Goal: Transaction & Acquisition: Purchase product/service

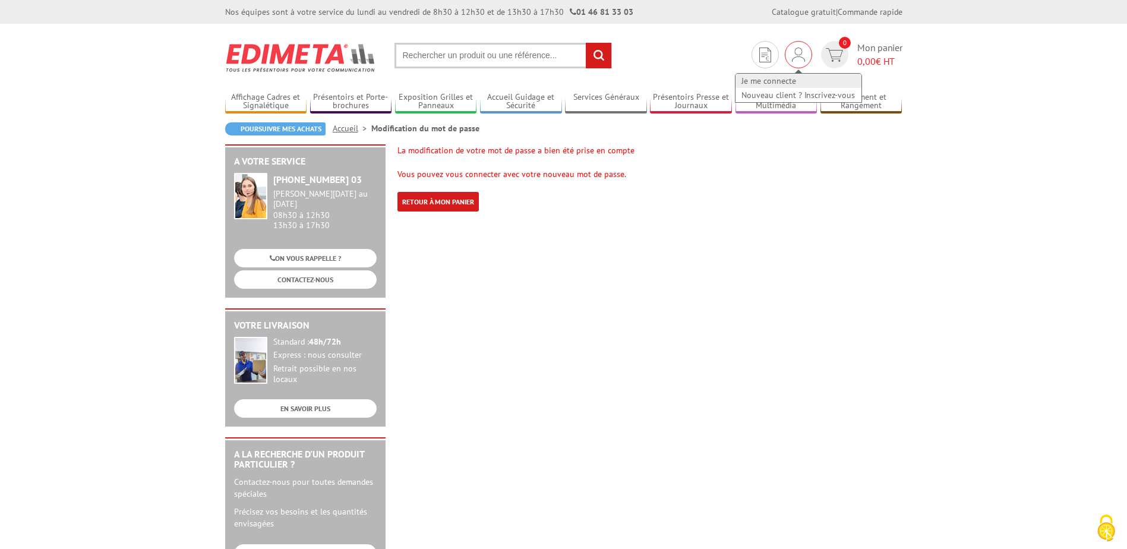
click at [777, 78] on link "Je me connecte" at bounding box center [798, 81] width 126 height 14
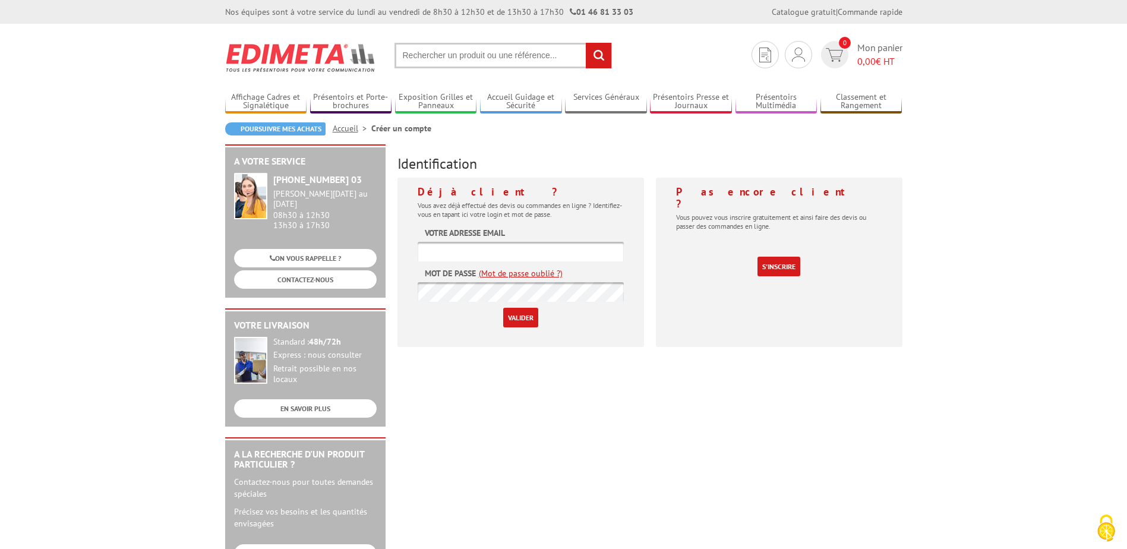
click at [508, 254] on input "text" at bounding box center [521, 252] width 206 height 20
click at [470, 246] on input "text" at bounding box center [521, 252] width 206 height 20
type input "[EMAIL_ADDRESS][DOMAIN_NAME]"
click at [624, 256] on div "Déjà client ? Vous avez déjà effectué des devis ou commandes en ligne ? Identif…" at bounding box center [520, 262] width 246 height 169
click at [517, 318] on input "Valider" at bounding box center [520, 318] width 35 height 20
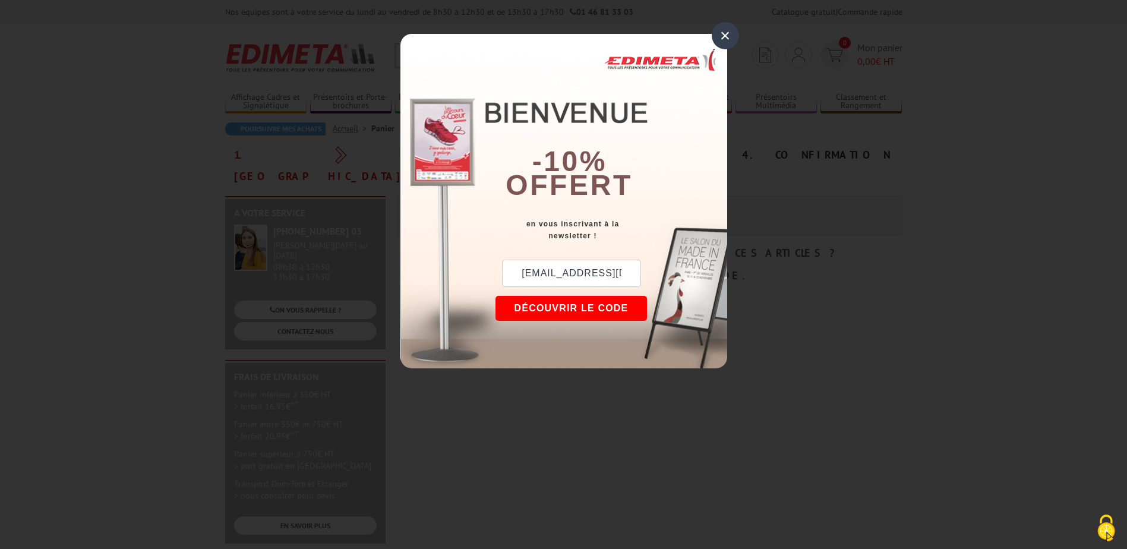
click at [609, 303] on button "DÉCOUVRIR LE CODE" at bounding box center [571, 308] width 152 height 25
click at [590, 311] on button "Copier le code" at bounding box center [559, 308] width 129 height 25
click at [671, 311] on button "Continuer sur edimeta.fr" at bounding box center [603, 308] width 217 height 25
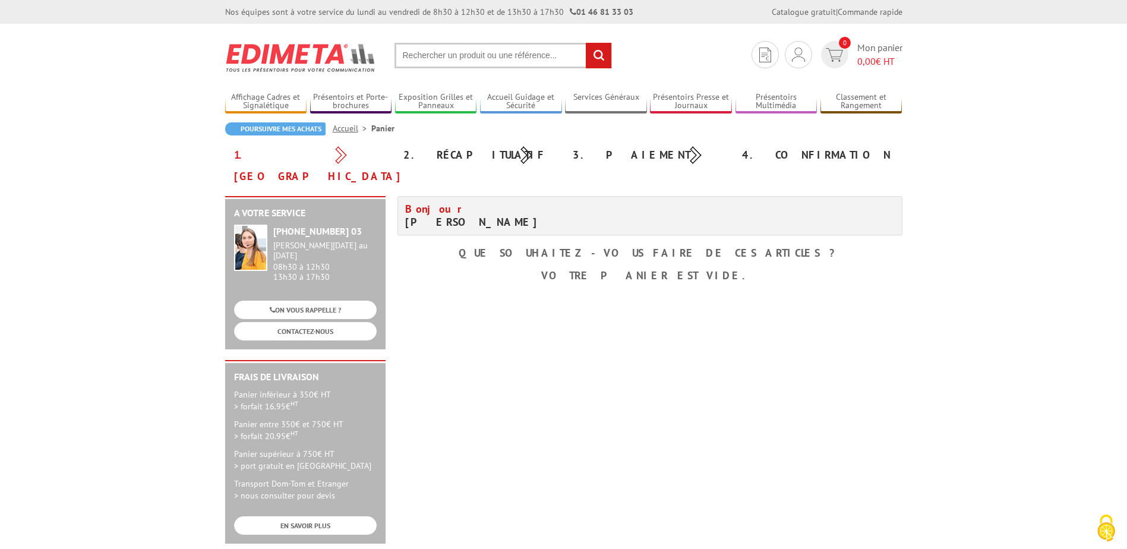
click at [485, 58] on input "text" at bounding box center [502, 56] width 217 height 26
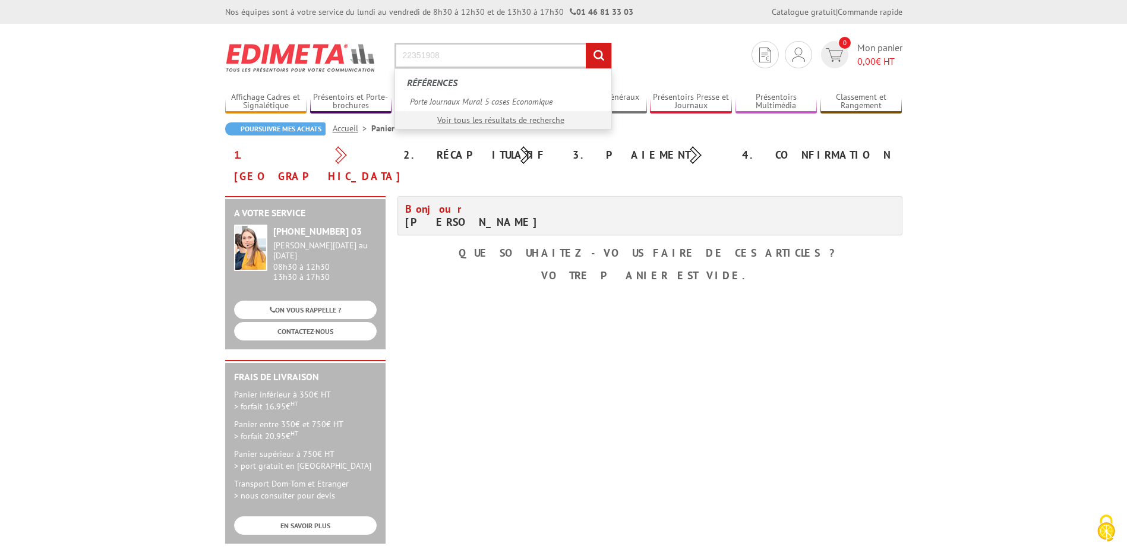
type input "22351908"
click at [586, 43] on input "rechercher" at bounding box center [599, 56] width 26 height 26
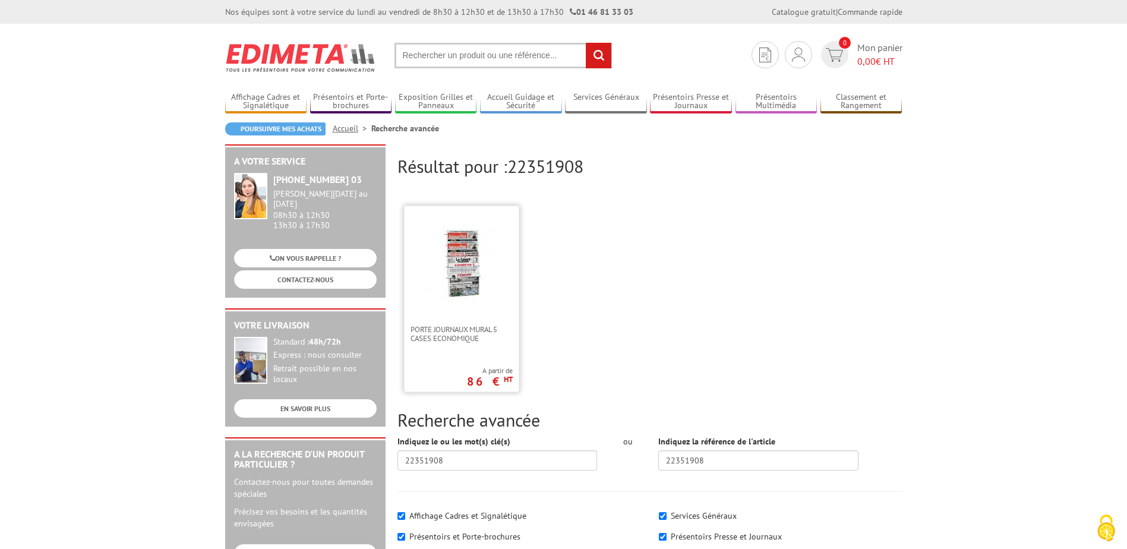
click at [485, 365] on div "Porte Journaux Mural 5 cases Economique A partir de 86 € HT" at bounding box center [461, 298] width 115 height 186
click at [476, 329] on span "Porte Journaux Mural 5 cases Economique" at bounding box center [461, 334] width 102 height 18
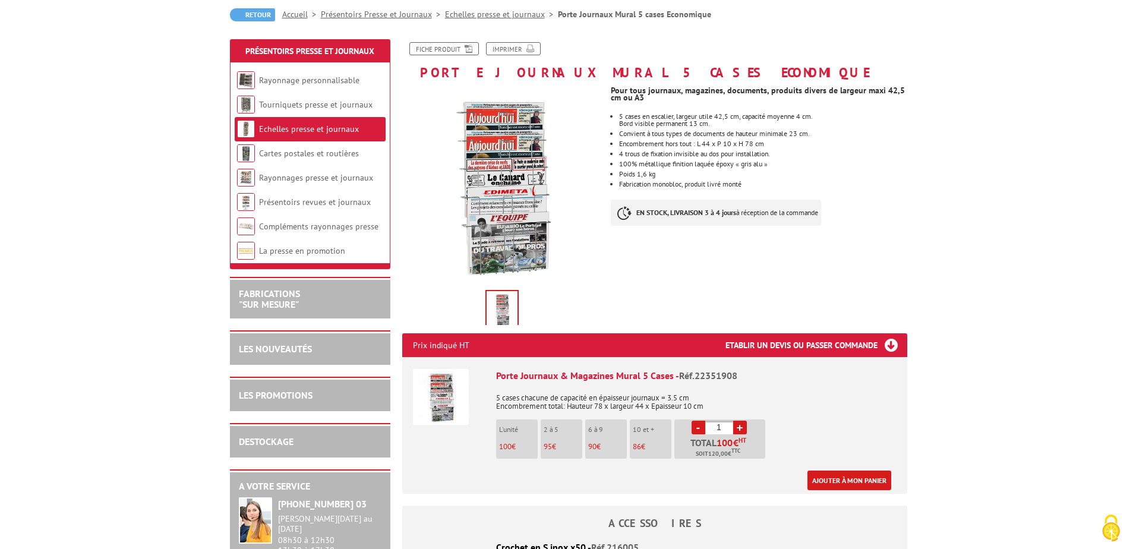
scroll to position [119, 0]
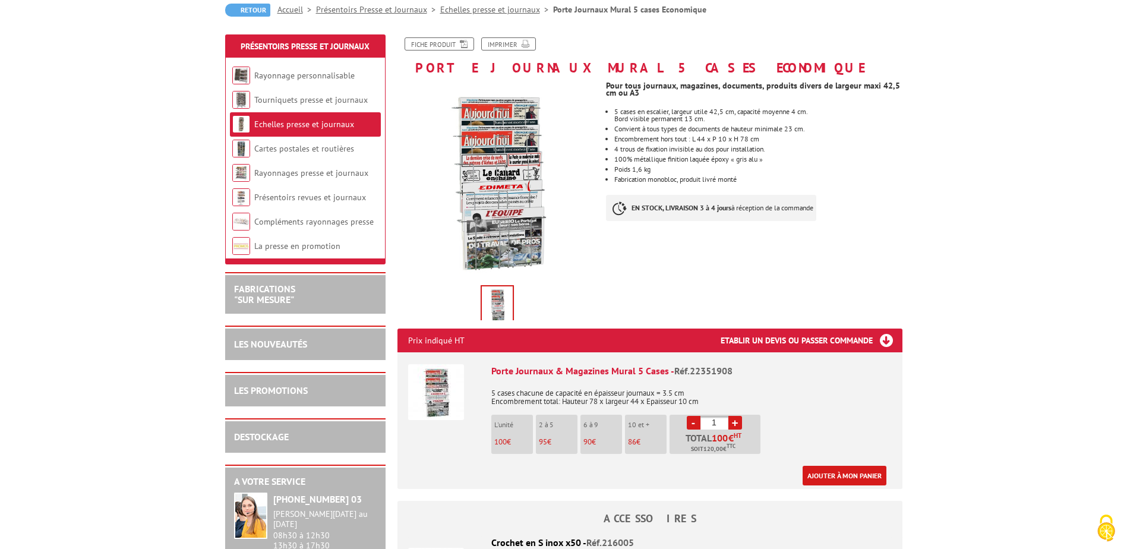
click at [736, 418] on link "+" at bounding box center [735, 423] width 14 height 14
type input "2"
click at [872, 476] on link "Ajouter à mon panier" at bounding box center [844, 476] width 84 height 20
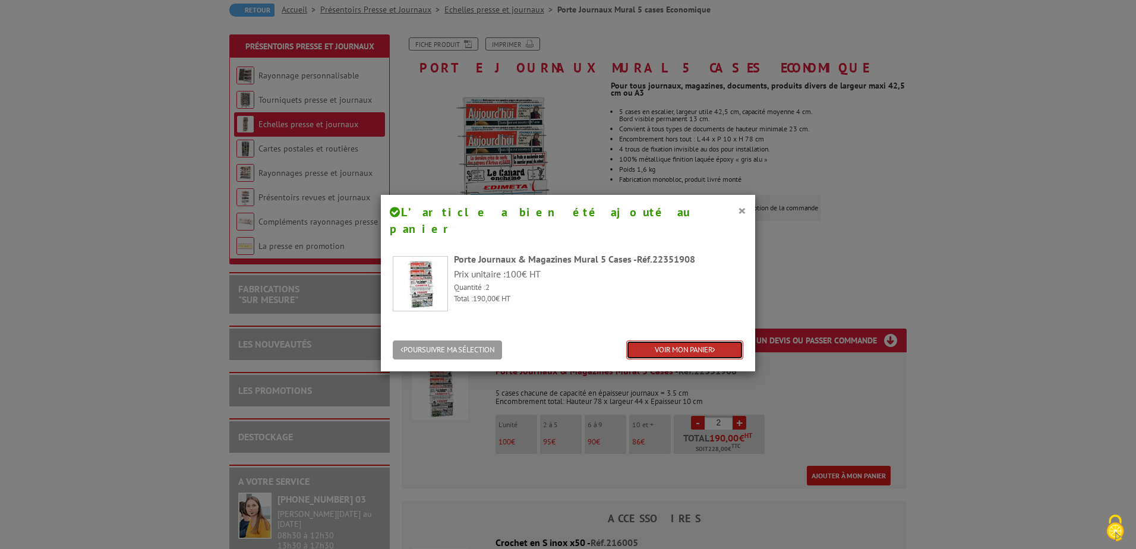
click at [674, 340] on link "VOIR MON PANIER" at bounding box center [684, 350] width 117 height 20
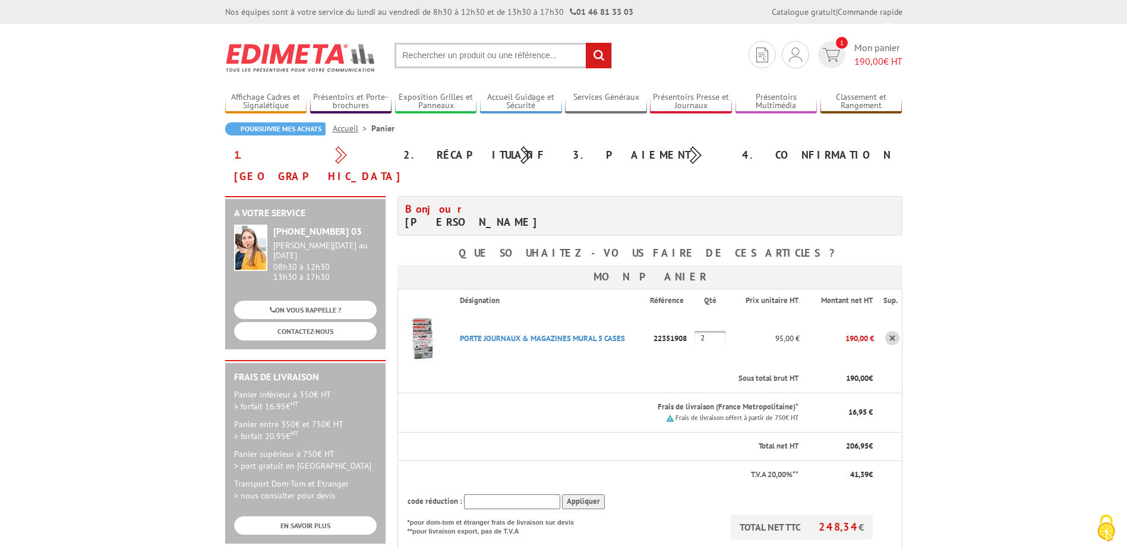
click at [518, 494] on input "text" at bounding box center [512, 501] width 96 height 15
paste input "ECON15"
type input "ECON15"
click at [588, 494] on input "Appliquer" at bounding box center [583, 501] width 43 height 15
click at [568, 494] on input "Appliquer" at bounding box center [583, 501] width 43 height 15
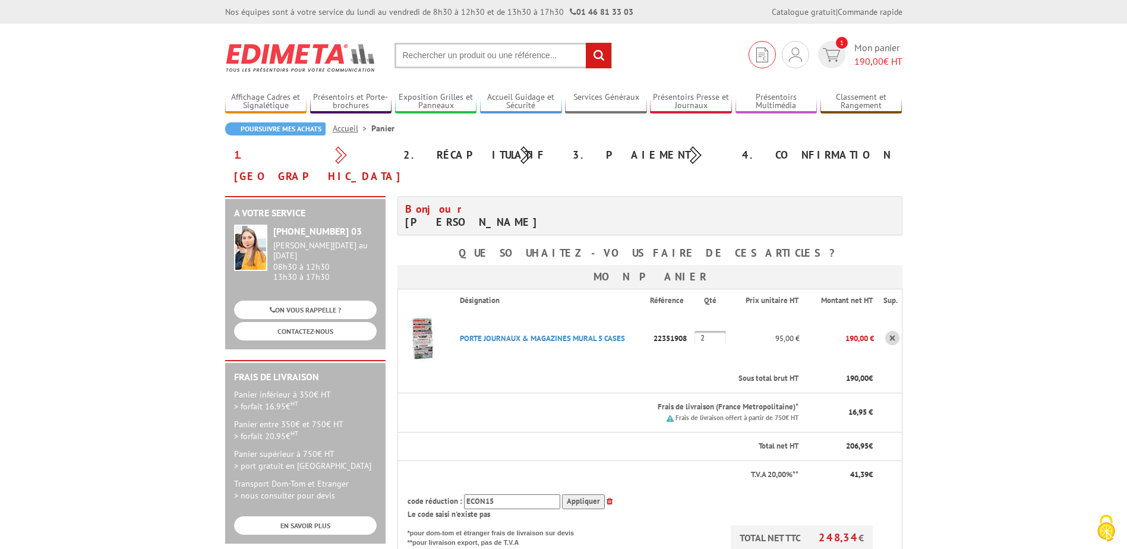
click at [758, 56] on img at bounding box center [762, 55] width 12 height 15
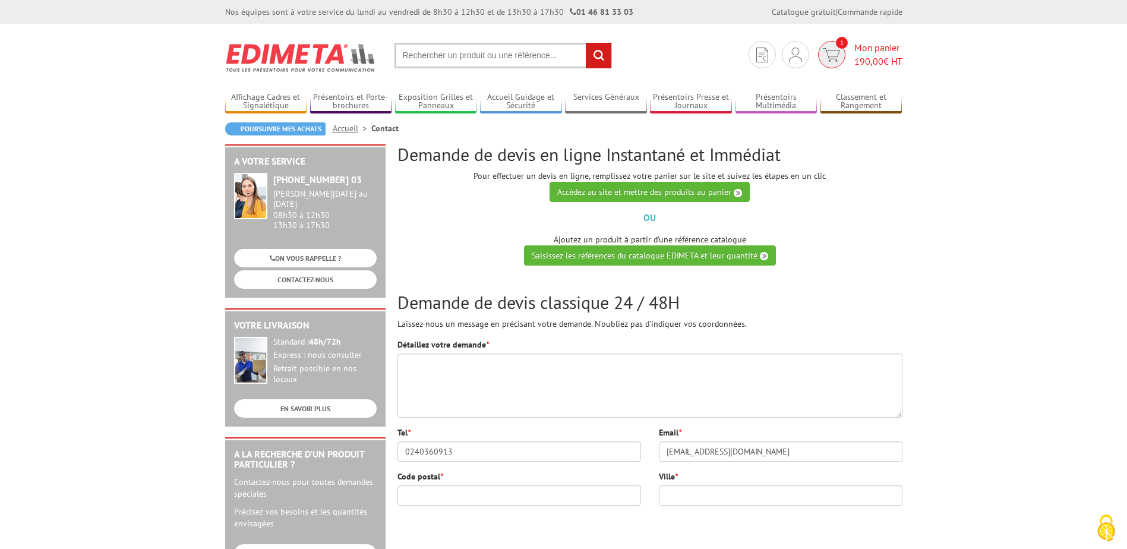
click at [832, 50] on img at bounding box center [831, 55] width 17 height 14
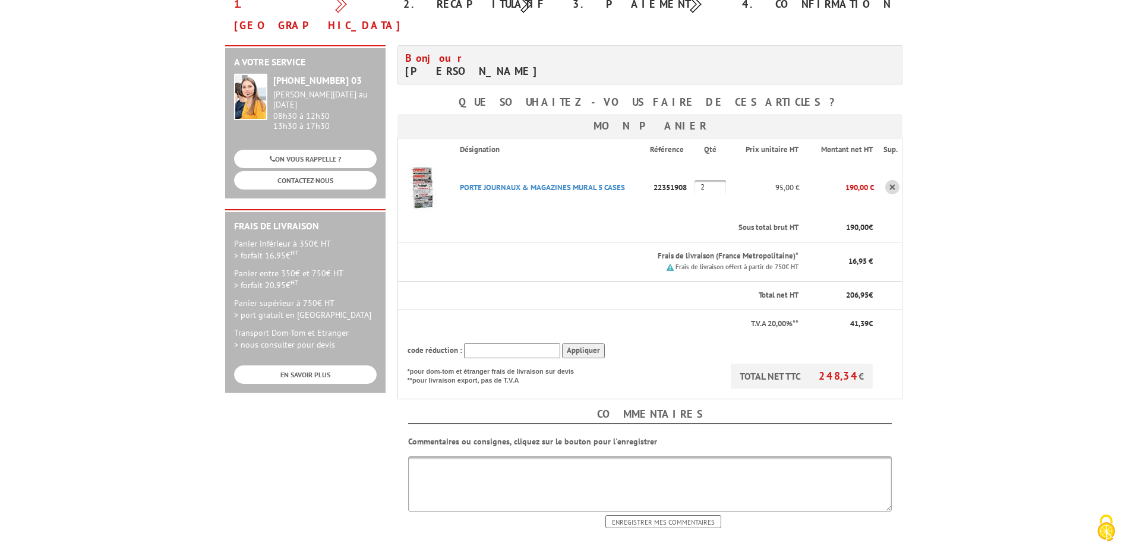
scroll to position [238, 0]
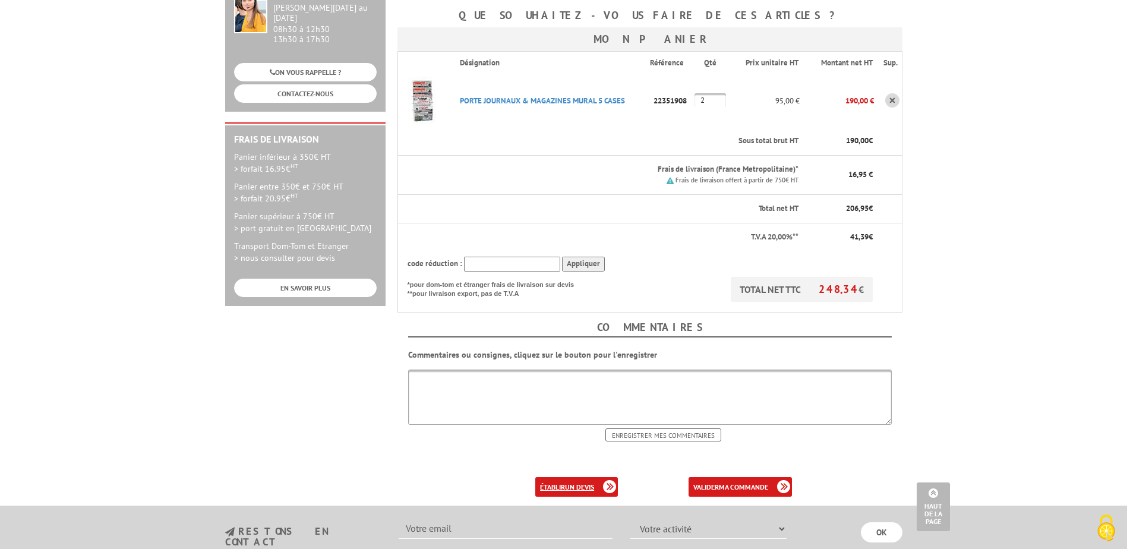
click at [591, 482] on b "un devis" at bounding box center [579, 486] width 29 height 9
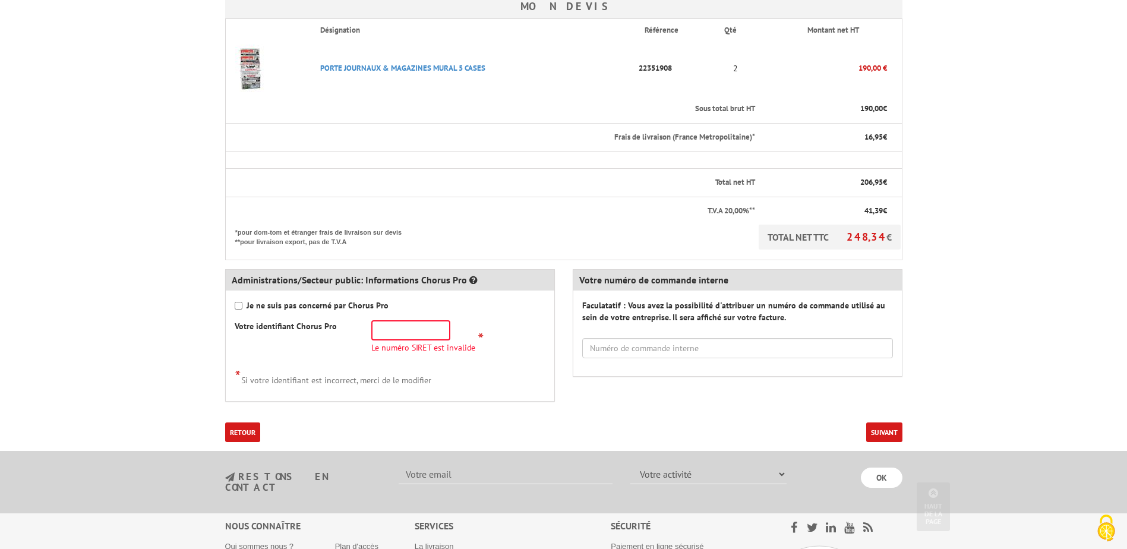
scroll to position [297, 0]
click at [239, 306] on input "Je ne suis pas concerné par Chorus Pro" at bounding box center [239, 305] width 8 height 8
checkbox input "true"
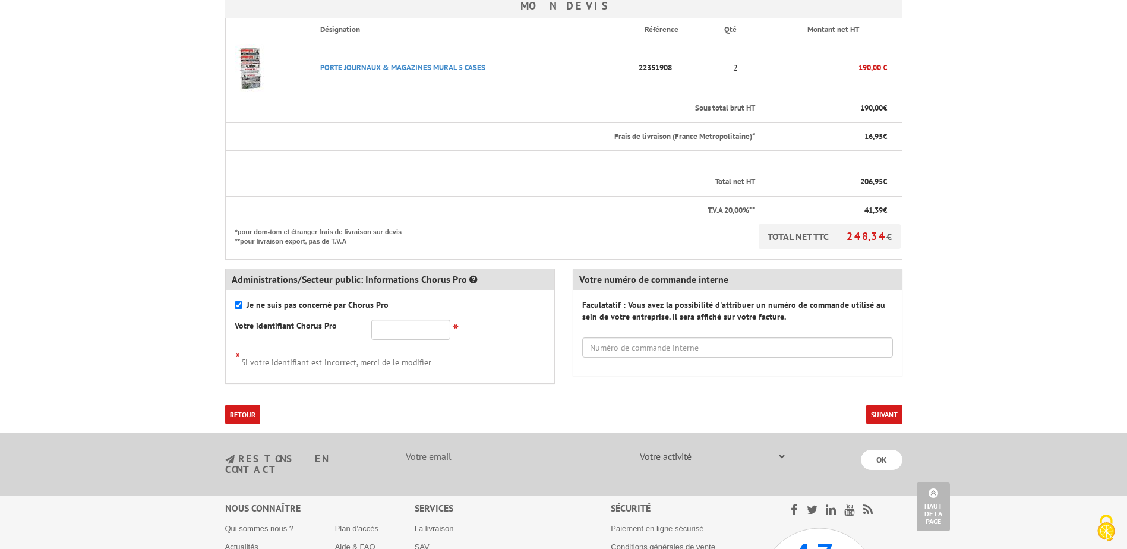
click at [894, 418] on button "Suivant" at bounding box center [884, 414] width 36 height 20
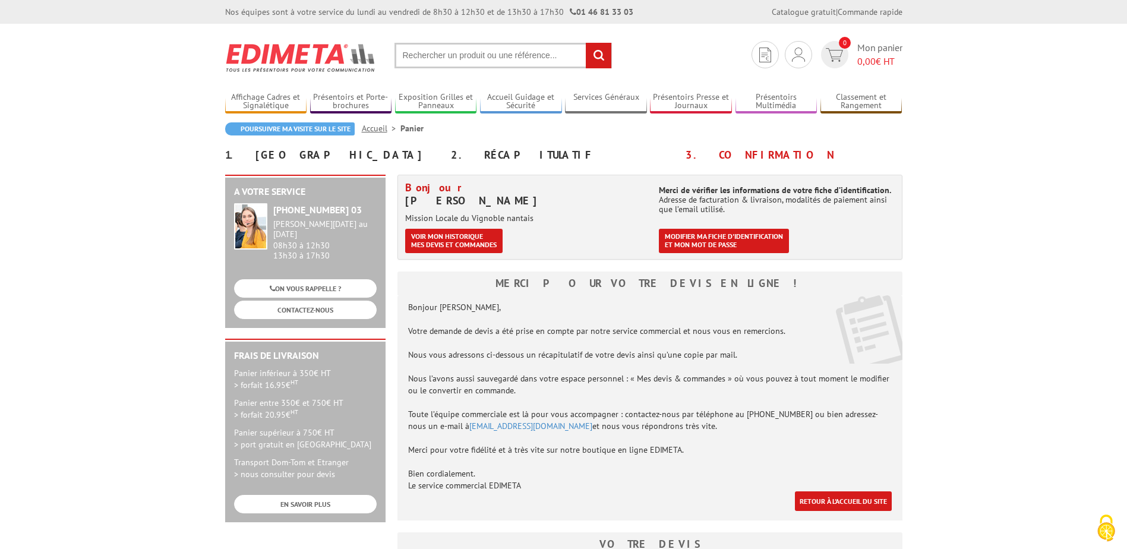
click at [505, 56] on input "text" at bounding box center [502, 56] width 217 height 26
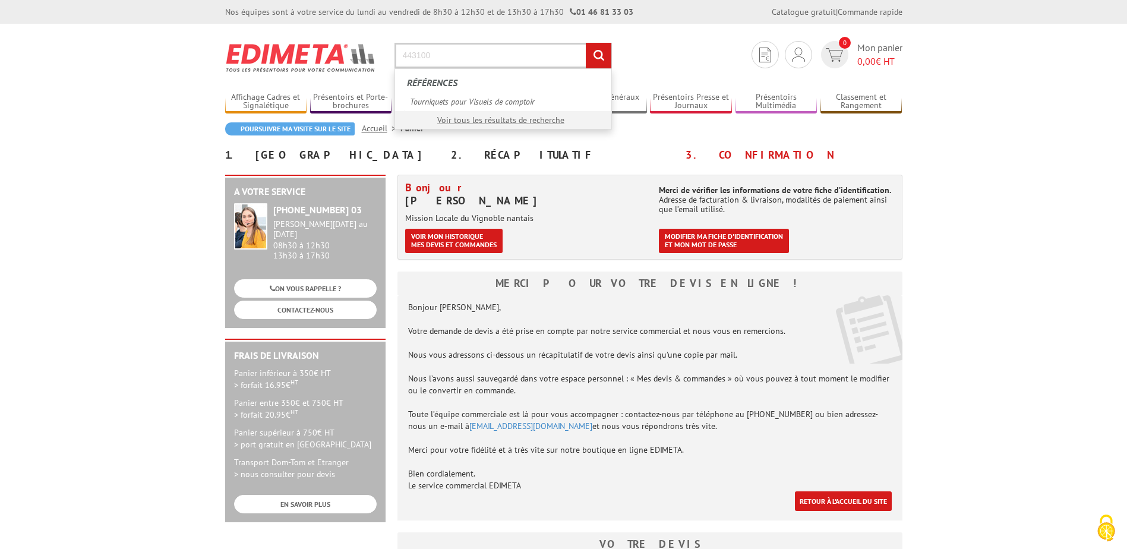
type input "443100"
click at [586, 43] on input "rechercher" at bounding box center [599, 56] width 26 height 26
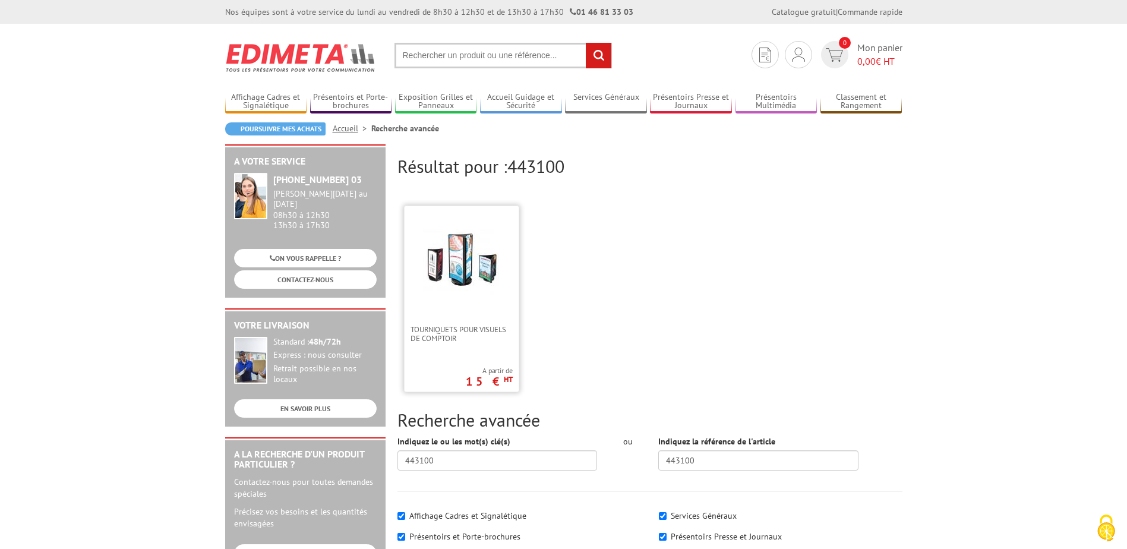
click at [478, 260] on img at bounding box center [461, 262] width 77 height 77
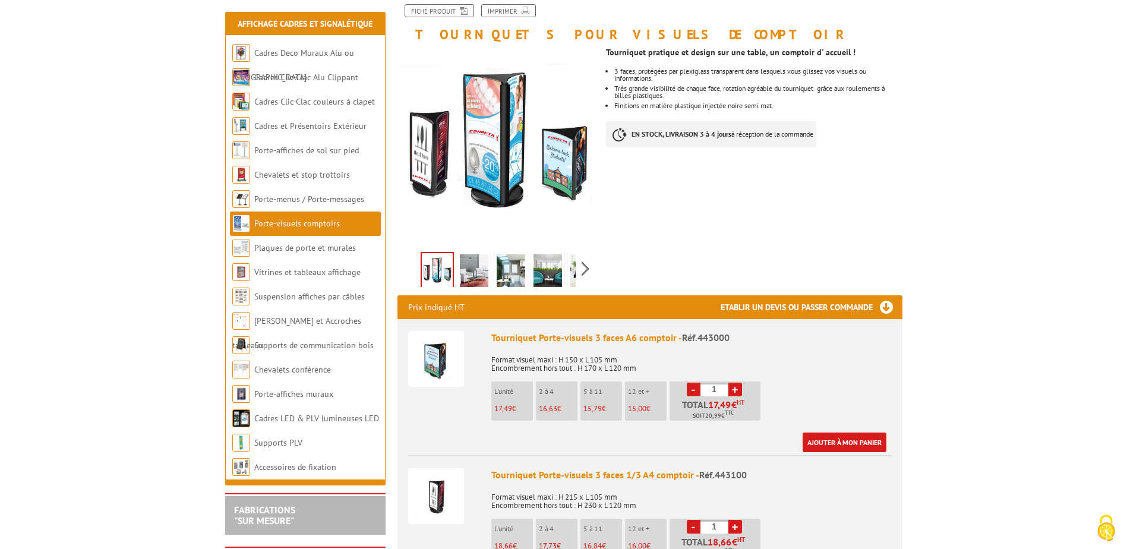
scroll to position [297, 0]
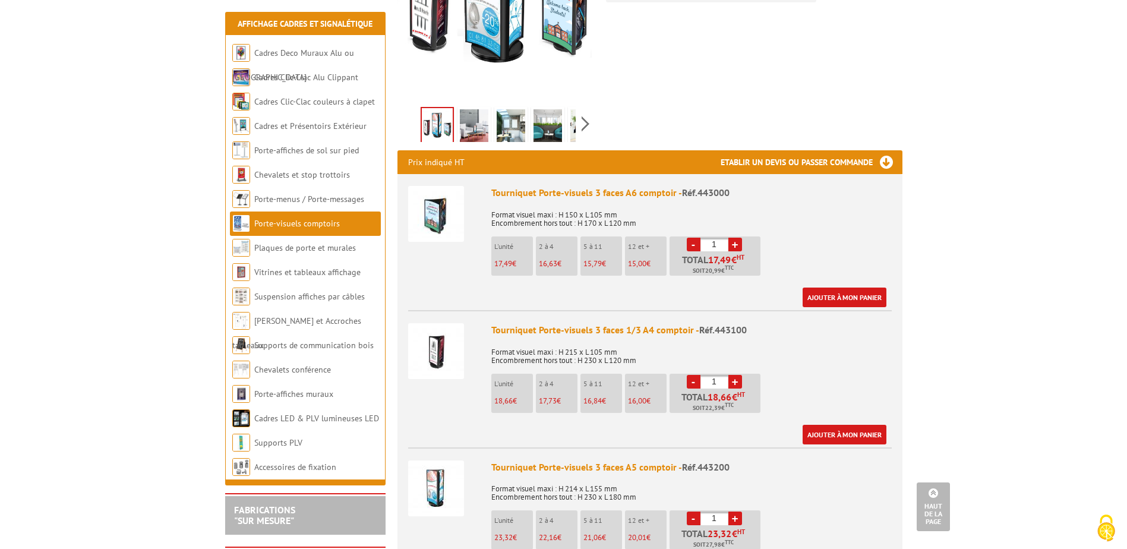
click at [736, 379] on link "+" at bounding box center [735, 382] width 14 height 14
type input "2"
click at [851, 435] on link "Ajouter à mon panier" at bounding box center [844, 435] width 84 height 20
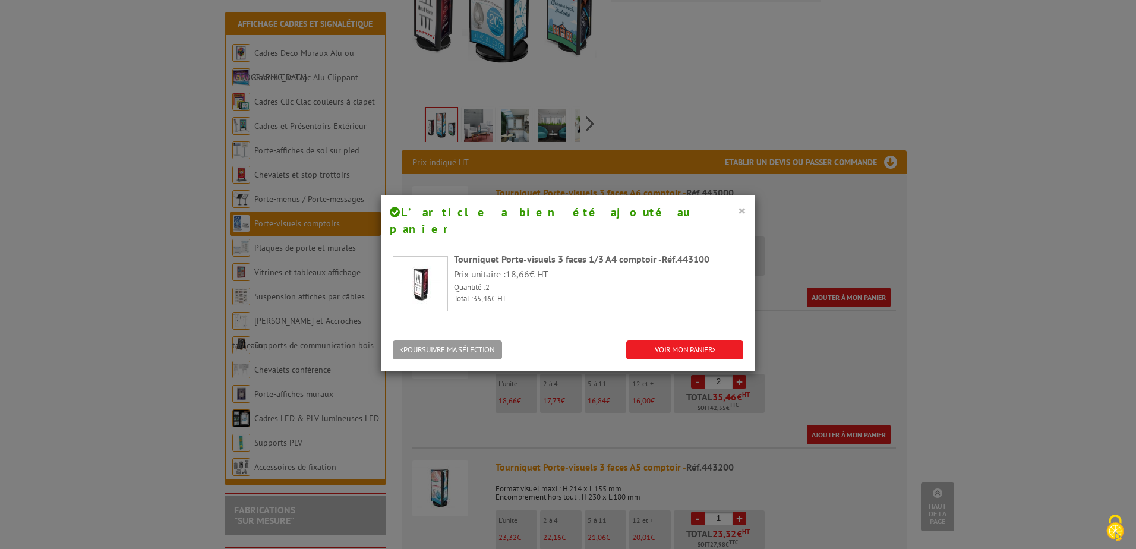
click at [738, 211] on button "×" at bounding box center [742, 210] width 8 height 15
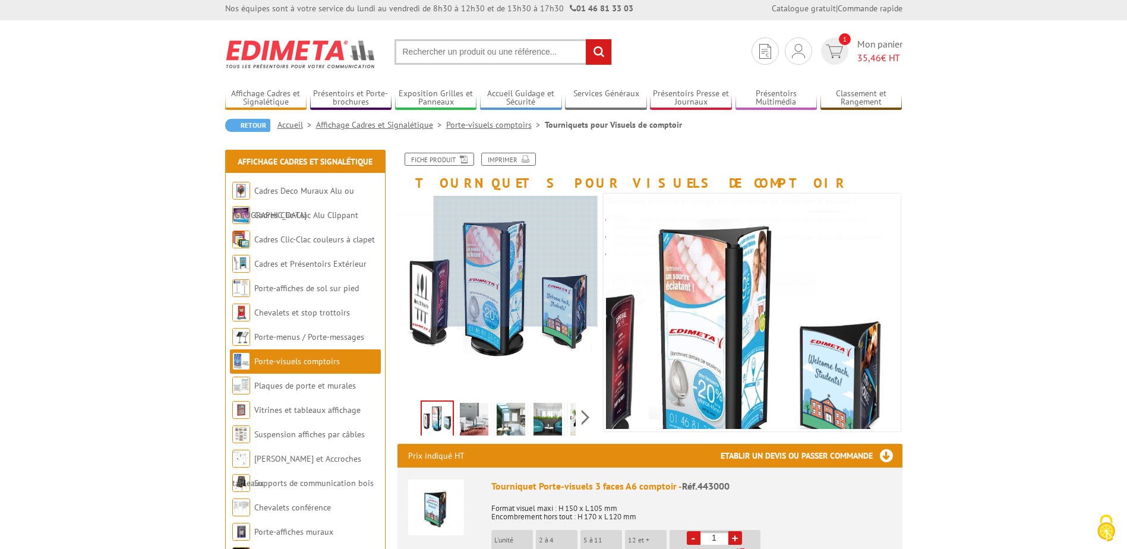
scroll to position [0, 0]
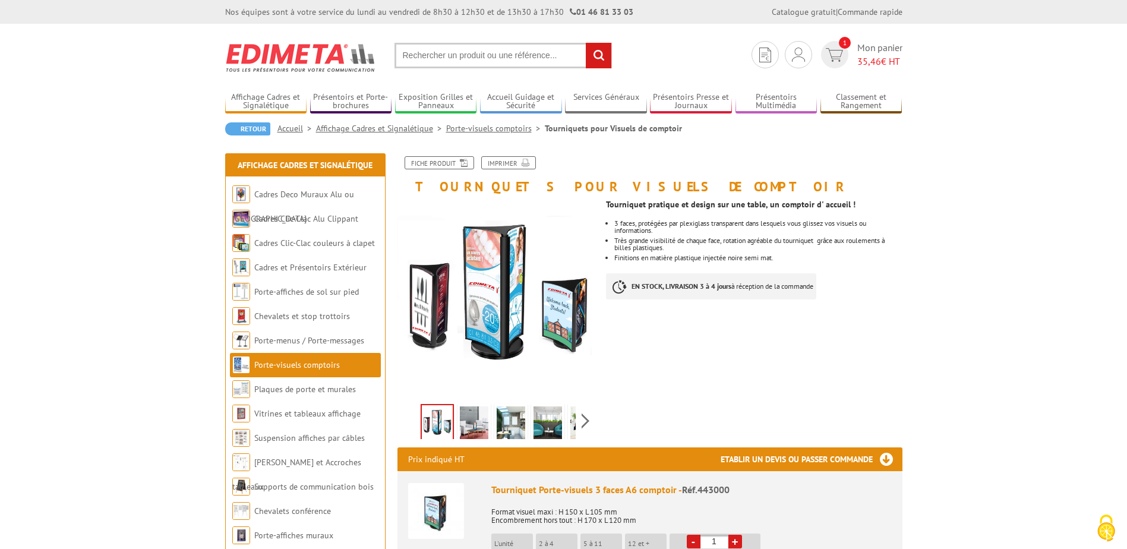
click at [526, 55] on input "text" at bounding box center [502, 56] width 217 height 26
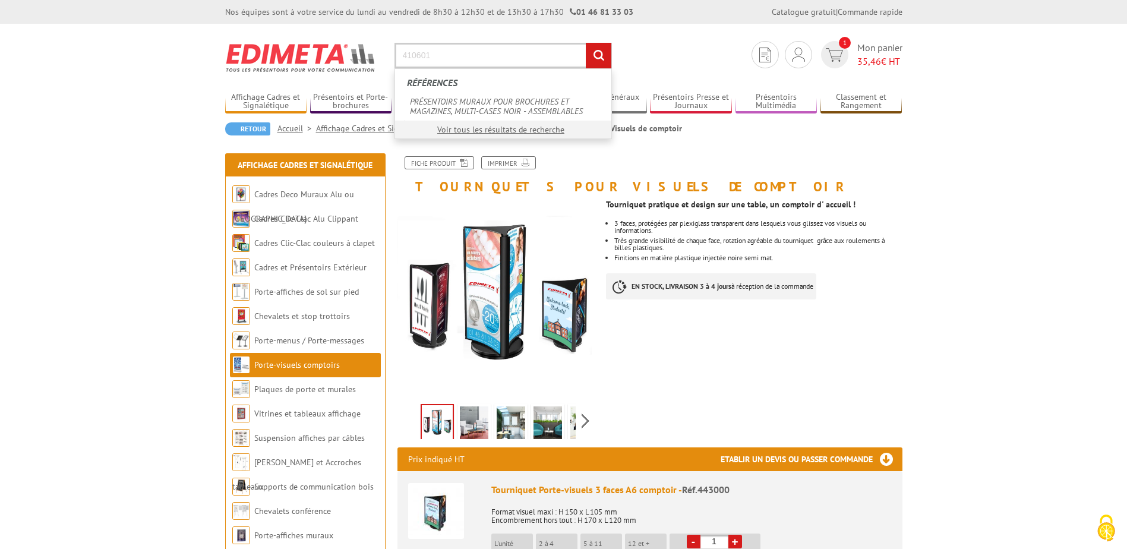
type input "410601"
click at [586, 43] on input "rechercher" at bounding box center [599, 56] width 26 height 26
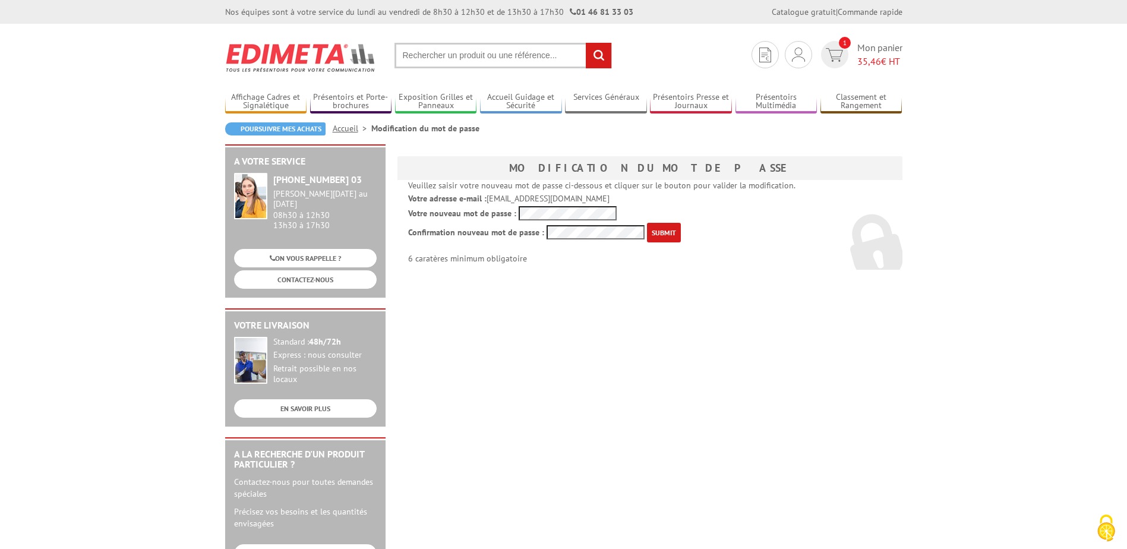
click at [591, 204] on div "Veuillez saisir votre nouveau mot de passe ci-dessous et cliquer sur le bouton …" at bounding box center [649, 225] width 505 height 90
click at [437, 220] on div "Veuillez saisir votre nouveau mot de passe ci-dessous et cliquer sur le bouton …" at bounding box center [649, 225] width 505 height 90
drag, startPoint x: 647, startPoint y: 200, endPoint x: 621, endPoint y: 201, distance: 26.8
click at [645, 200] on p "Votre adresse e-mail : mjousse@mlvn.fr" at bounding box center [649, 198] width 483 height 11
click at [418, 215] on p "Votre nouveau mot de passe :" at bounding box center [649, 213] width 483 height 14
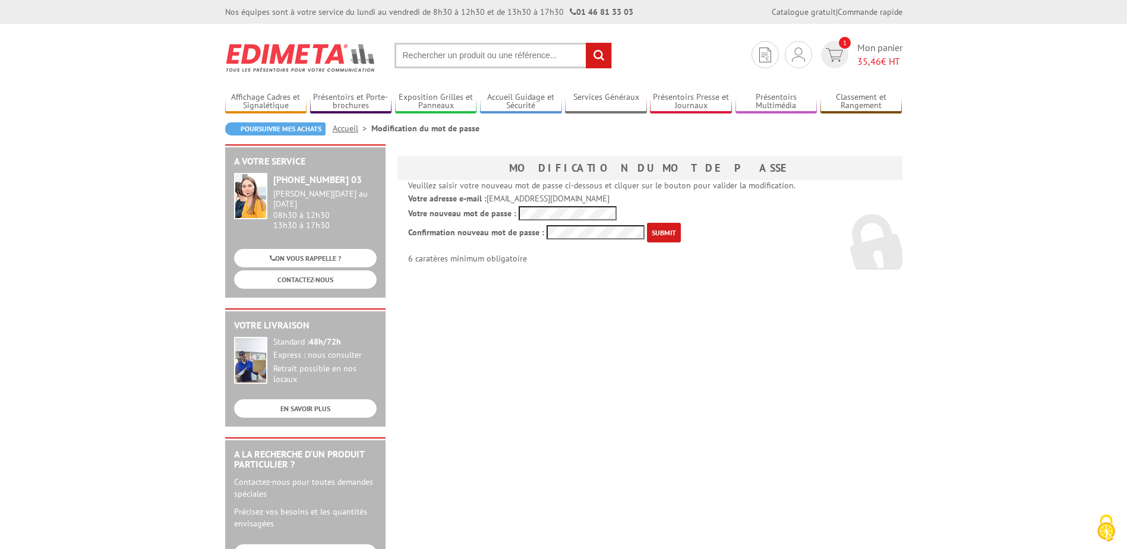
drag, startPoint x: 665, startPoint y: 203, endPoint x: 625, endPoint y: 225, distance: 44.9
click at [664, 203] on p "Votre adresse e-mail : mjousse@mlvn.fr" at bounding box center [649, 198] width 483 height 11
drag, startPoint x: 677, startPoint y: 230, endPoint x: 637, endPoint y: 273, distance: 58.4
click at [640, 276] on div "A votre service +33 (0)1 46 81 33 03 Du Lundi au Vendredi 08h30 à 12h30 13h30 à…" at bounding box center [563, 460] width 689 height 633
click at [668, 233] on input "submit" at bounding box center [664, 233] width 34 height 20
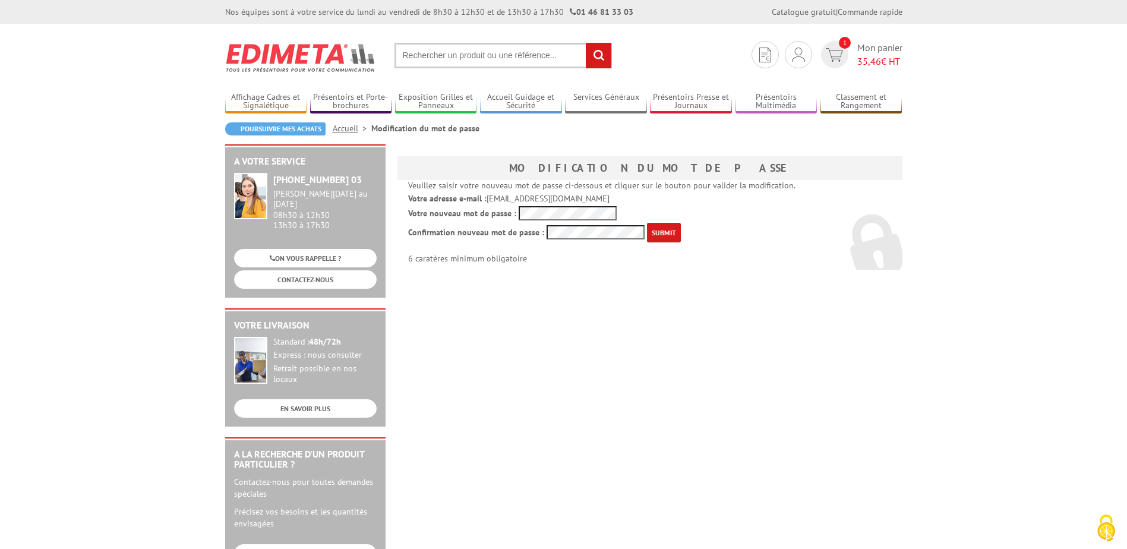
click at [518, 238] on p "Confirmation nouveau mot de passe : 6 caratères minimum obligatoire" at bounding box center [649, 243] width 483 height 41
click at [416, 211] on p "Votre nouveau mot de passe :" at bounding box center [649, 213] width 483 height 14
drag, startPoint x: 651, startPoint y: 200, endPoint x: 625, endPoint y: 223, distance: 34.5
click at [650, 201] on p "Votre adresse e-mail : mjousse@mlvn.fr" at bounding box center [649, 198] width 483 height 11
click at [432, 234] on p "Confirmation nouveau mot de passe : 6 caratères minimum obligatoire" at bounding box center [649, 243] width 483 height 41
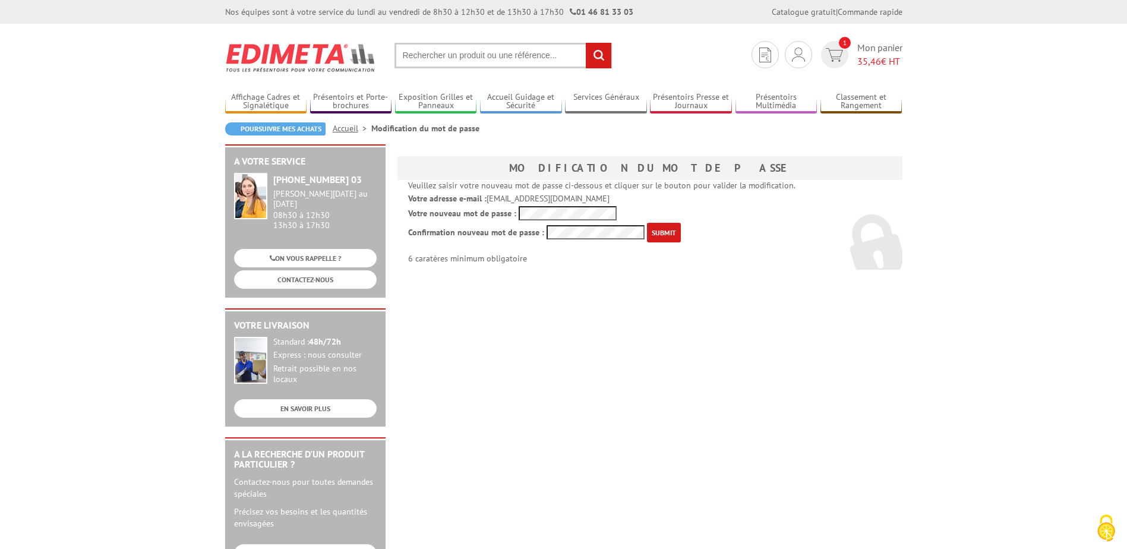
click at [674, 233] on input "submit" at bounding box center [664, 233] width 34 height 20
click at [419, 210] on p "Votre nouveau mot de passe :" at bounding box center [649, 213] width 483 height 14
click at [655, 186] on p "Veuillez saisir votre nouveau mot de passe ci-dessous et cliquer sur le bouton …" at bounding box center [649, 185] width 483 height 11
click at [399, 229] on div "Veuillez saisir votre nouveau mot de passe ci-dessous et cliquer sur le bouton …" at bounding box center [649, 225] width 505 height 90
click at [476, 223] on div "Veuillez saisir votre nouveau mot de passe ci-dessous et cliquer sur le bouton …" at bounding box center [649, 225] width 505 height 90
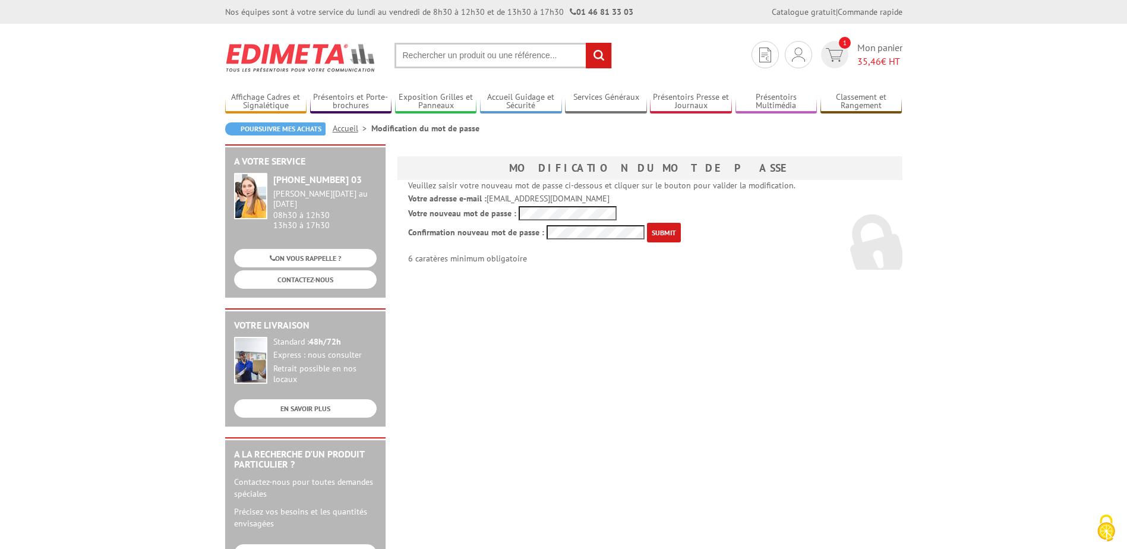
click at [476, 232] on div "Veuillez saisir votre nouveau mot de passe ci-dessous et cliquer sur le bouton …" at bounding box center [649, 225] width 505 height 90
drag, startPoint x: 651, startPoint y: 201, endPoint x: 644, endPoint y: 204, distance: 7.4
click at [651, 201] on p "Votre adresse e-mail : mjousse@mlvn.fr" at bounding box center [649, 198] width 483 height 11
click at [655, 234] on input "submit" at bounding box center [664, 233] width 34 height 20
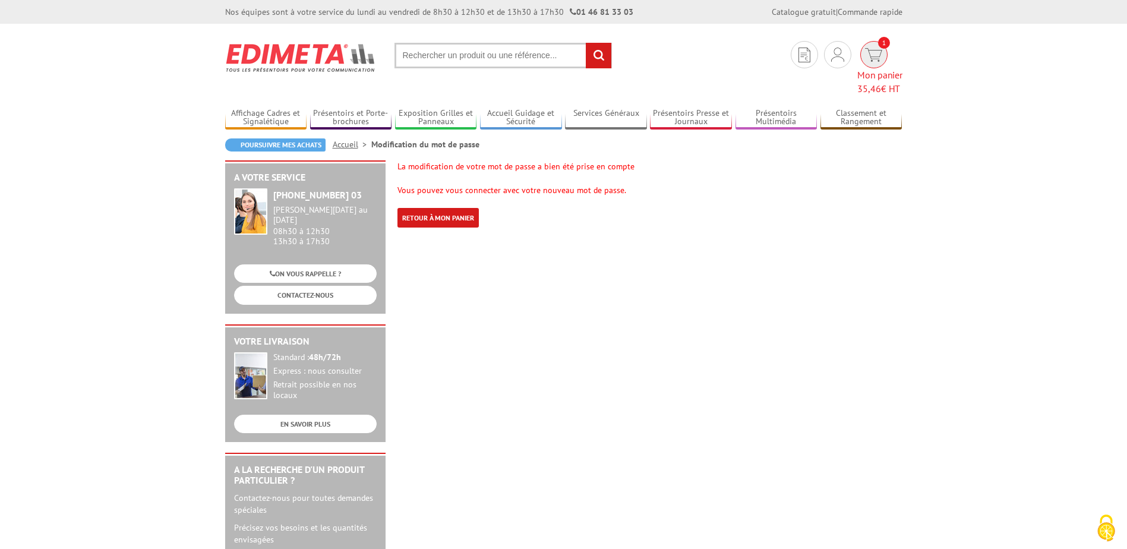
click at [878, 68] on span "Mon panier 35,46 € HT" at bounding box center [879, 81] width 45 height 27
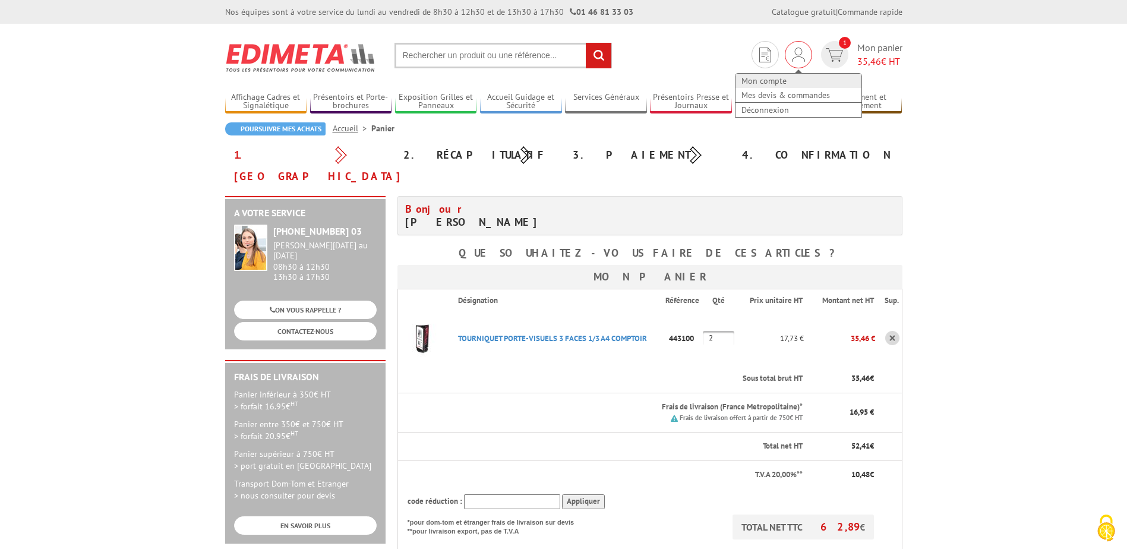
click at [789, 82] on link "Mon compte" at bounding box center [798, 81] width 126 height 14
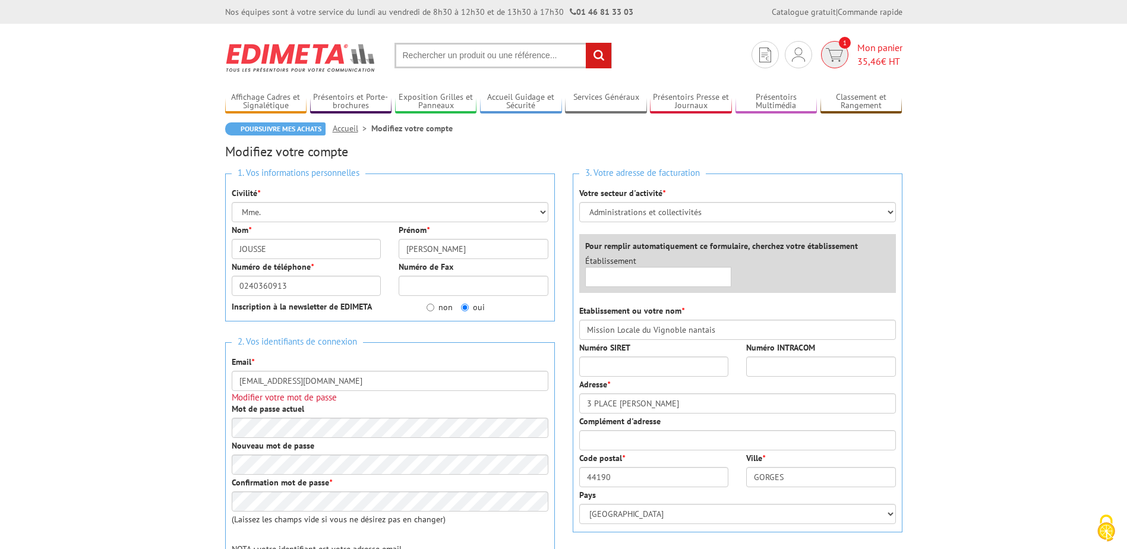
click at [879, 58] on span "35,46" at bounding box center [869, 61] width 24 height 12
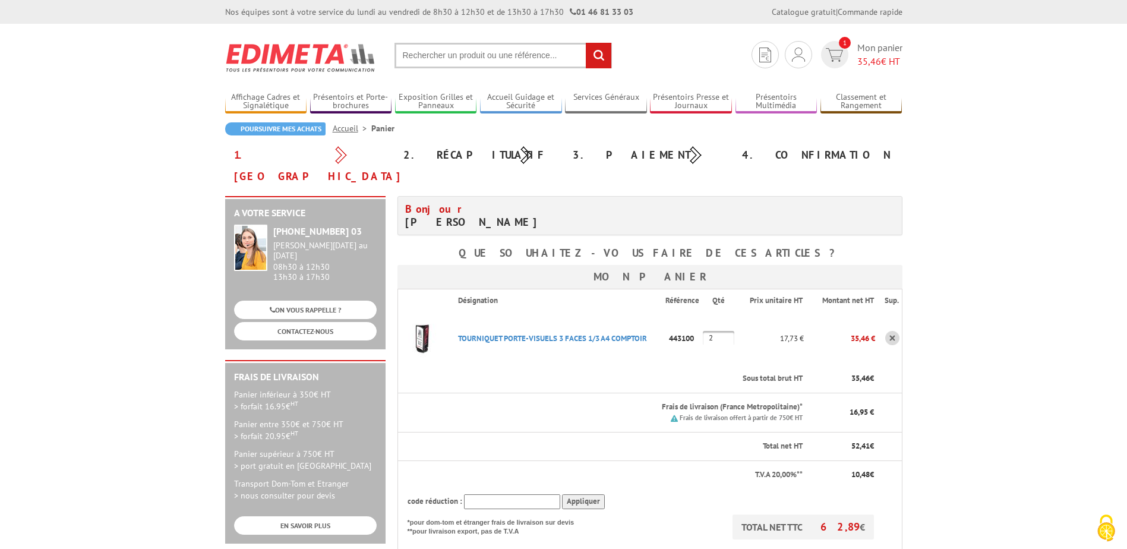
click at [441, 53] on input "text" at bounding box center [502, 56] width 217 height 26
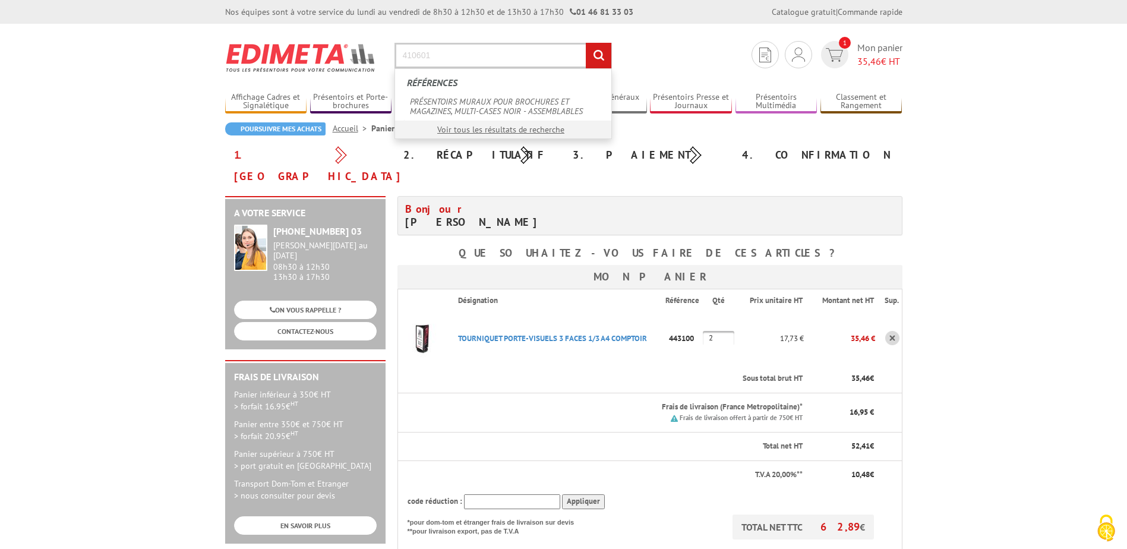
type input "410601"
click at [586, 43] on input "rechercher" at bounding box center [599, 56] width 26 height 26
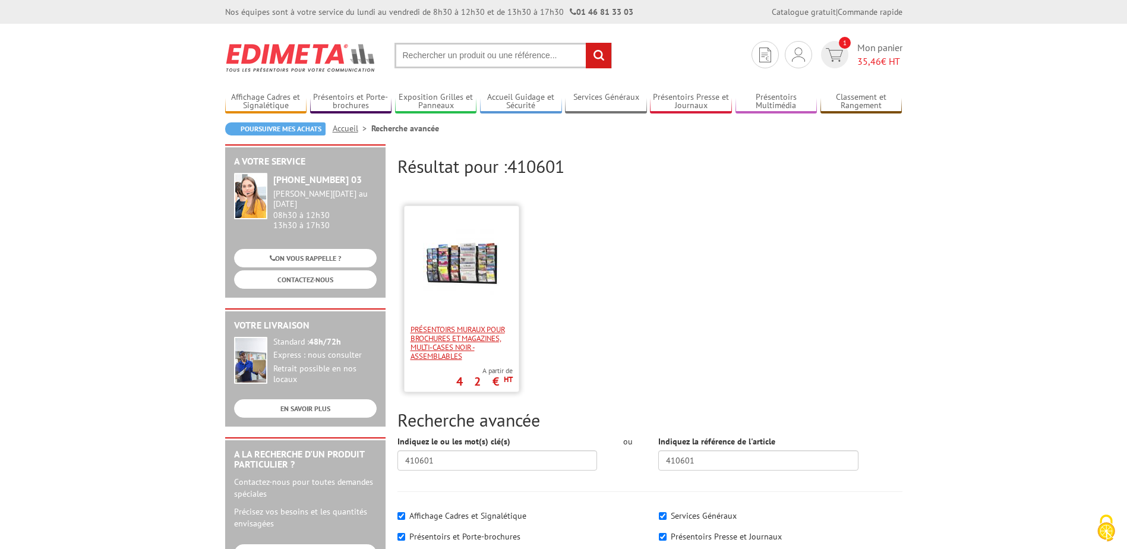
click at [469, 333] on span "PRÉSENTOIRS MURAUX POUR BROCHURES ET MAGAZINES, MULTI-CASES NOIR - ASSEMBLABLES" at bounding box center [461, 343] width 102 height 36
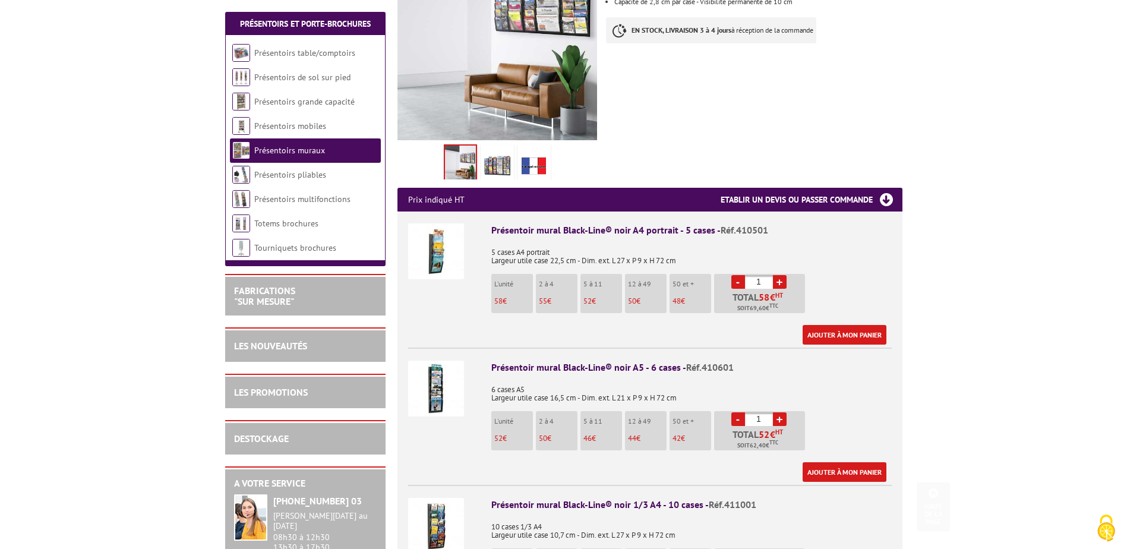
scroll to position [297, 0]
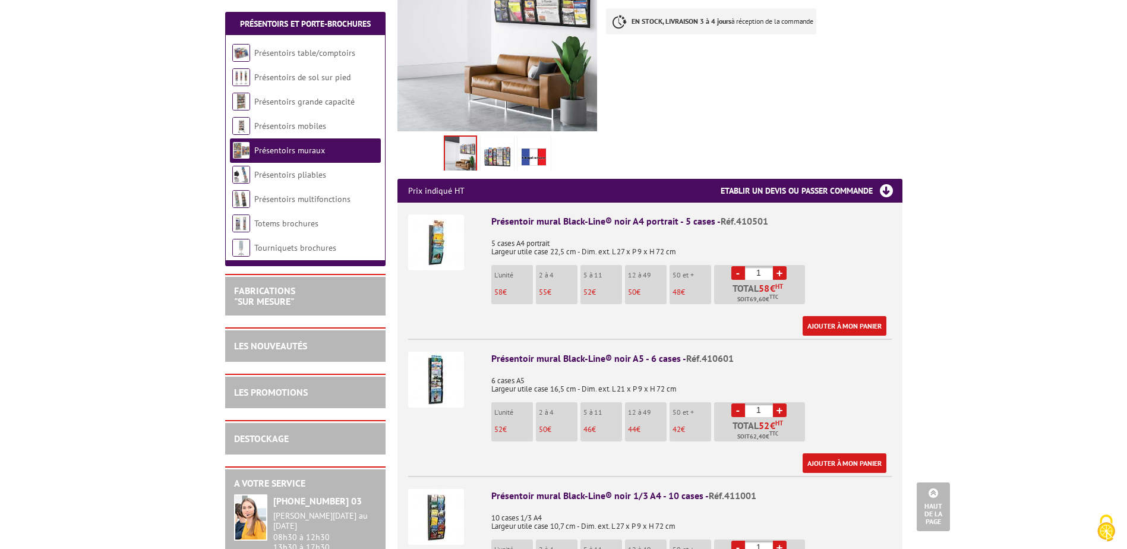
click at [778, 403] on link "+" at bounding box center [780, 410] width 14 height 14
click at [779, 403] on link "+" at bounding box center [780, 410] width 14 height 14
type input "4"
click at [853, 453] on link "Ajouter à mon panier" at bounding box center [844, 463] width 84 height 20
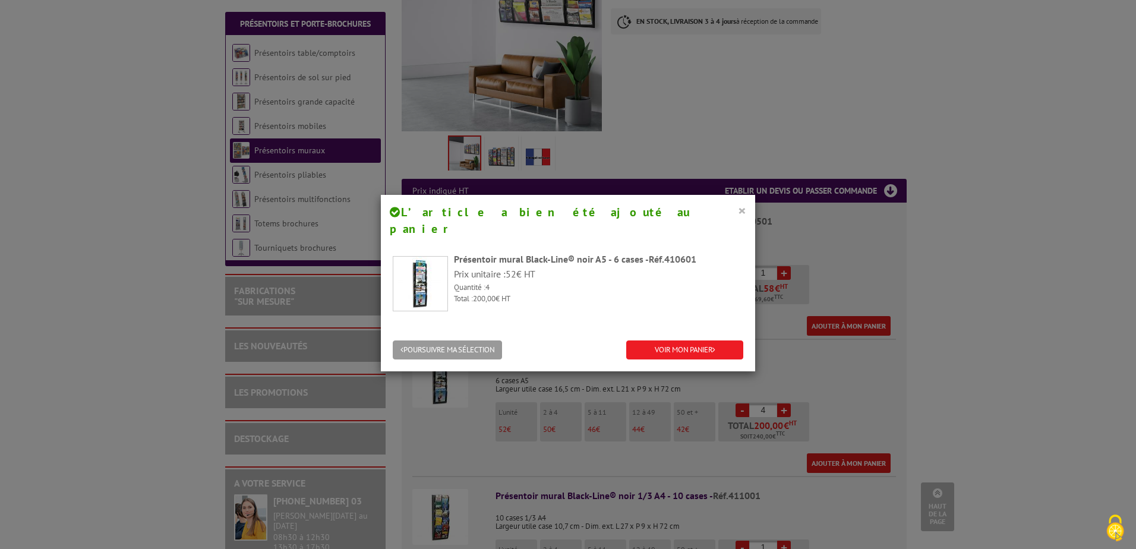
click at [741, 206] on button "×" at bounding box center [742, 210] width 8 height 15
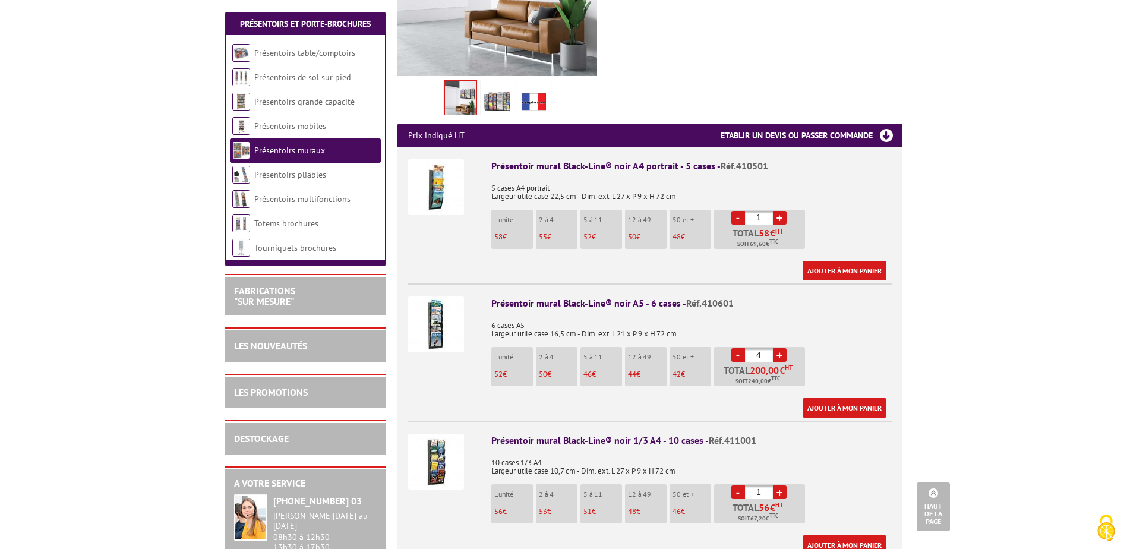
scroll to position [356, 0]
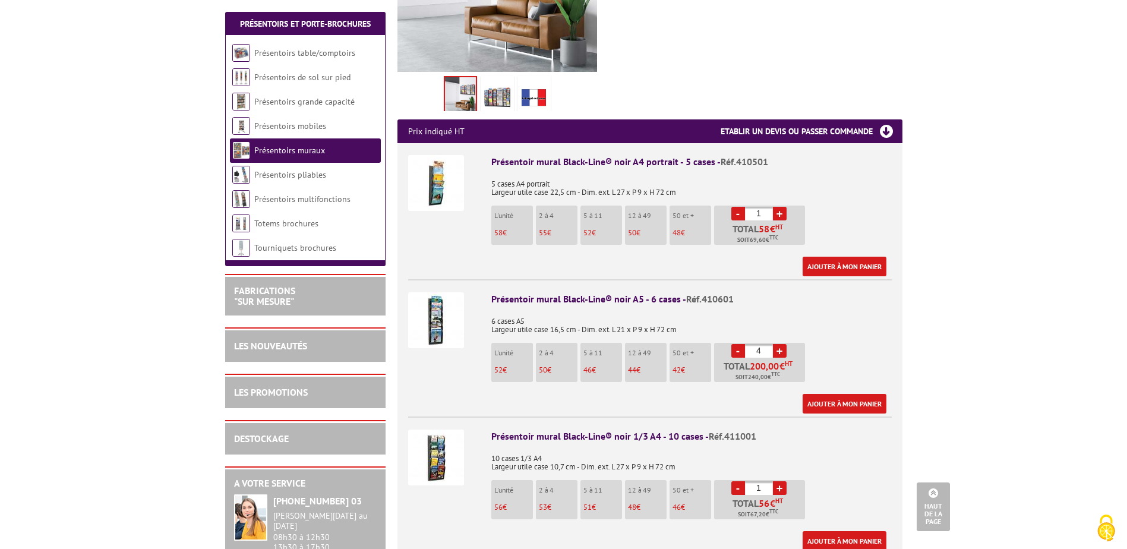
click at [778, 481] on link "+" at bounding box center [780, 488] width 14 height 14
type input "2"
click at [835, 531] on link "Ajouter à mon panier" at bounding box center [844, 541] width 84 height 20
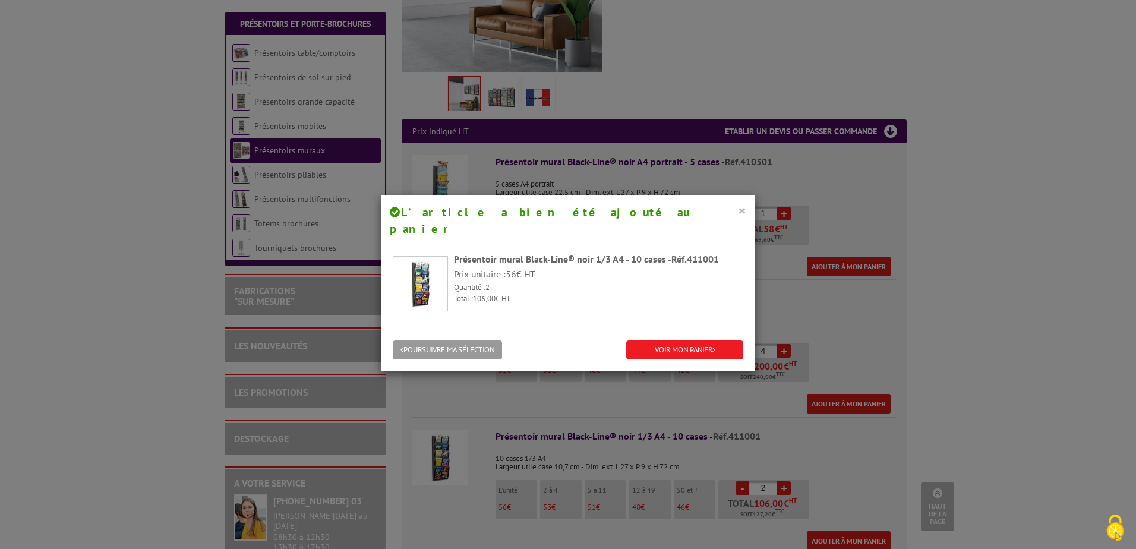
click at [738, 210] on button "×" at bounding box center [742, 210] width 8 height 15
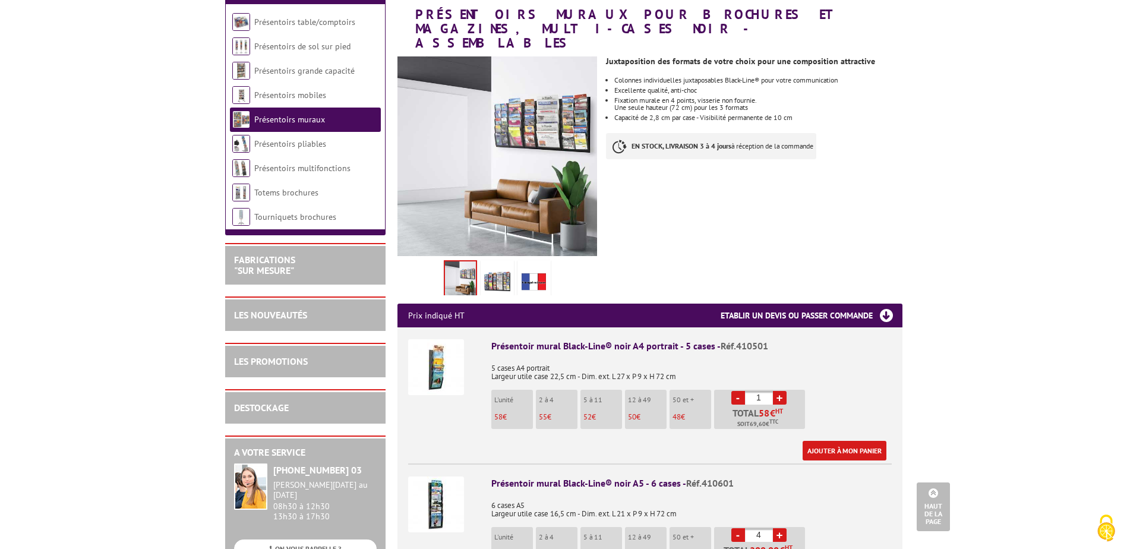
scroll to position [0, 0]
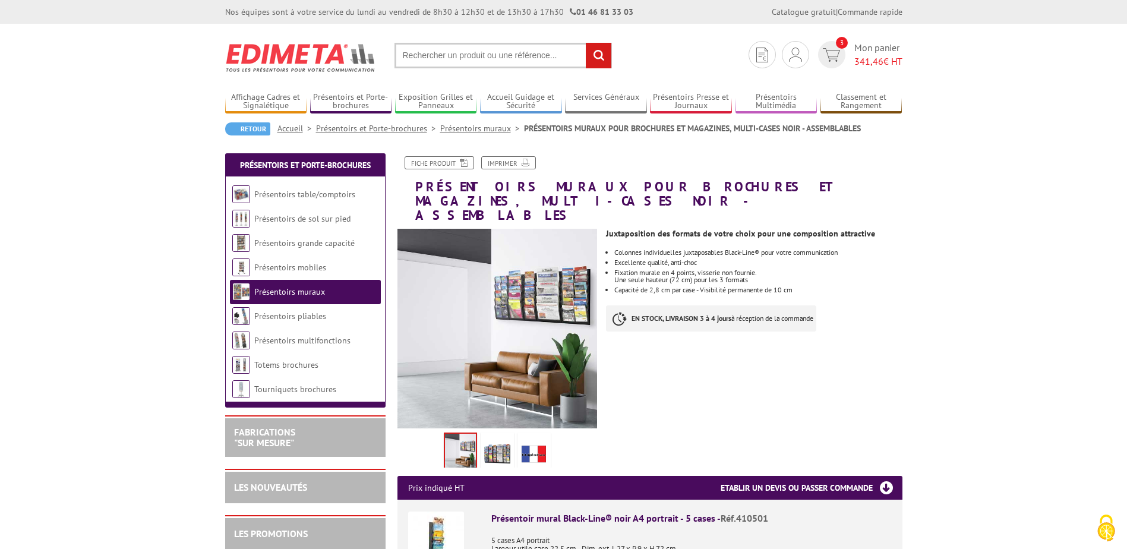
click at [489, 56] on input "text" at bounding box center [502, 56] width 217 height 26
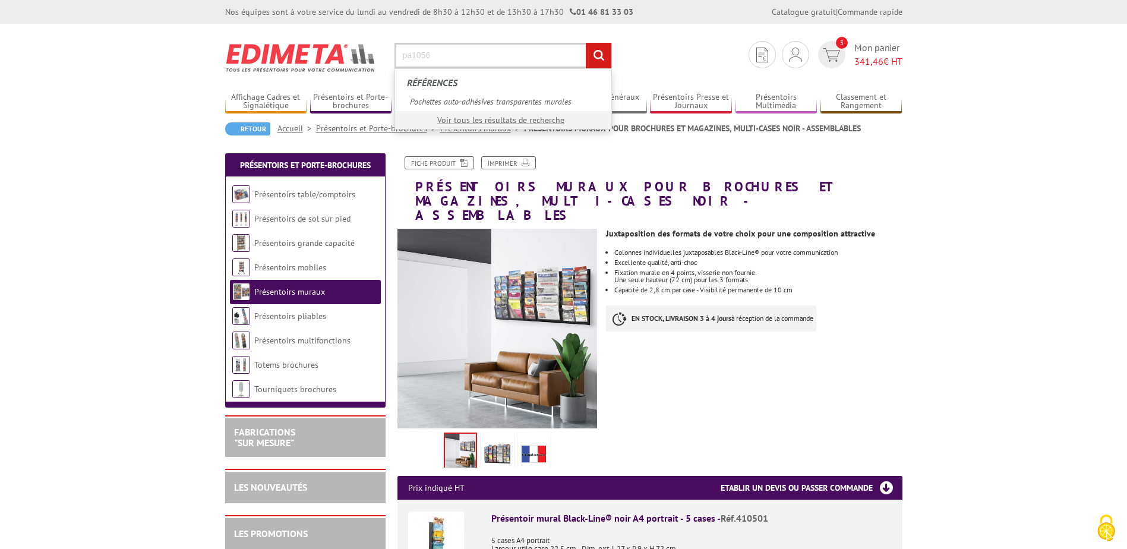
type input "pa1056"
click at [586, 43] on input "rechercher" at bounding box center [599, 56] width 26 height 26
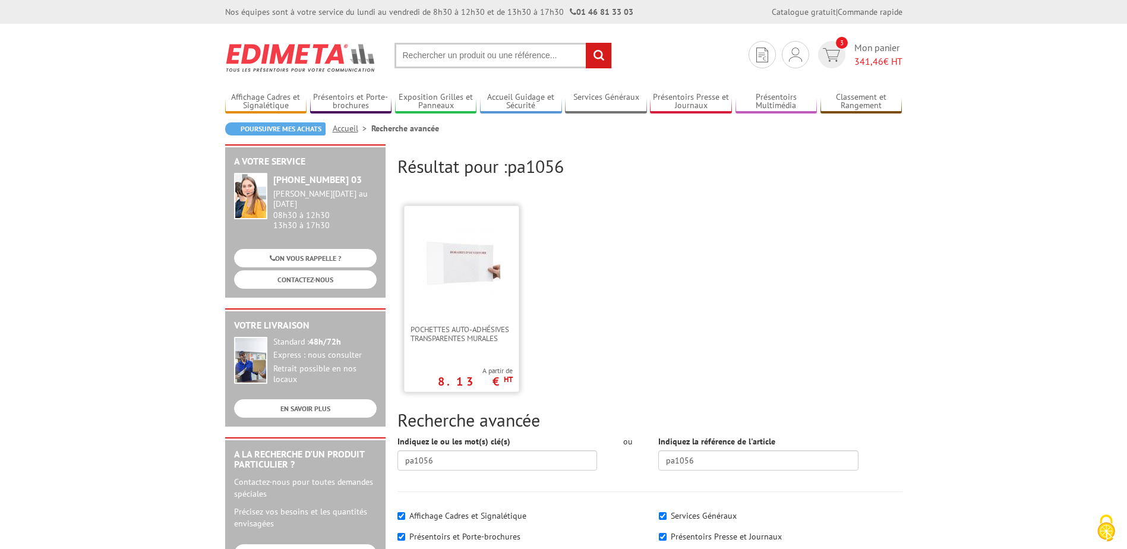
click at [481, 315] on link at bounding box center [461, 265] width 114 height 119
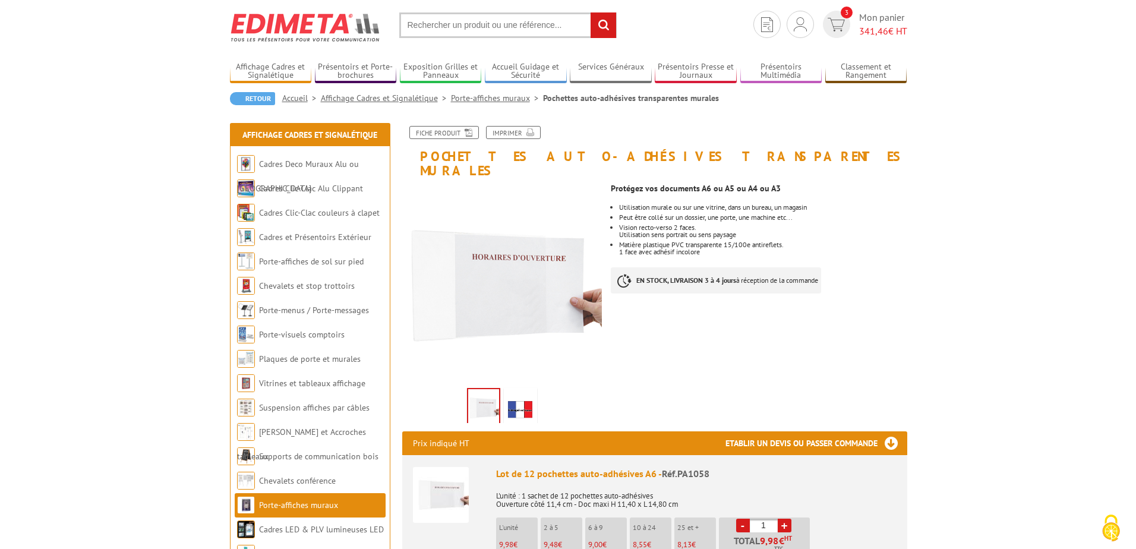
scroll to position [59, 0]
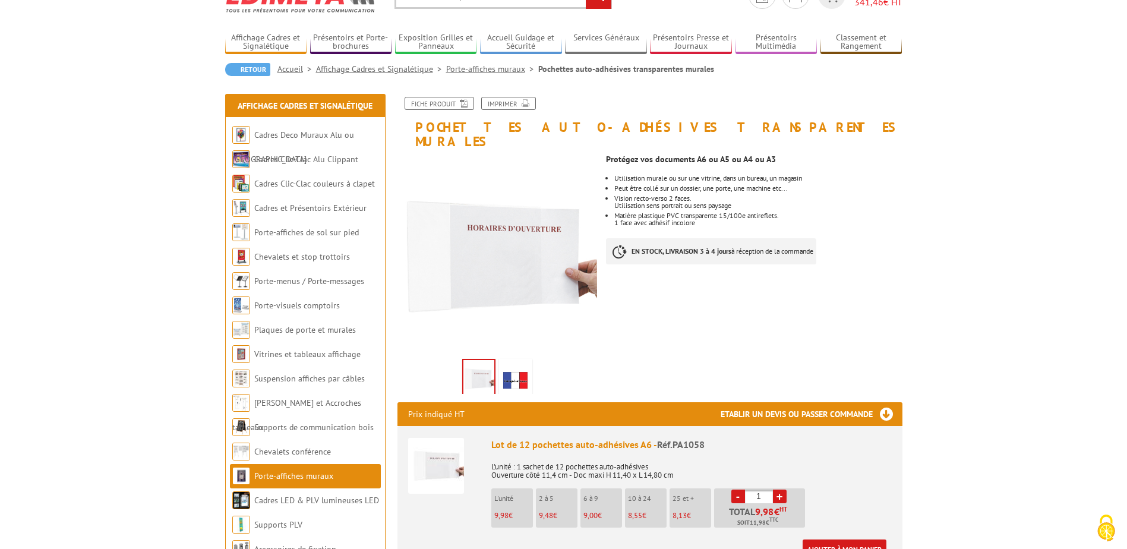
click at [834, 539] on link "Ajouter à mon panier" at bounding box center [844, 549] width 84 height 20
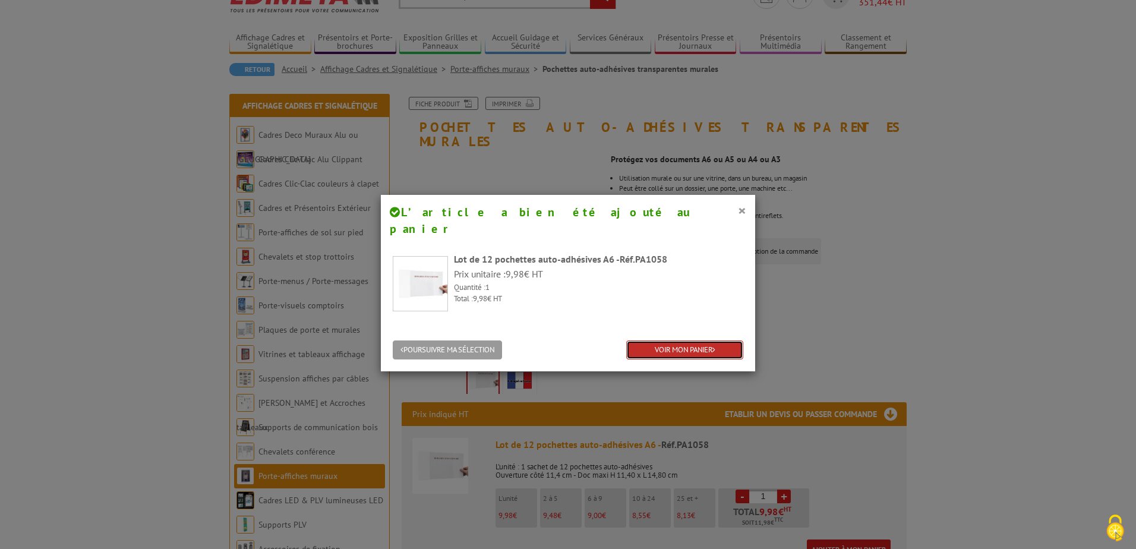
click at [701, 340] on link "VOIR MON PANIER" at bounding box center [684, 350] width 117 height 20
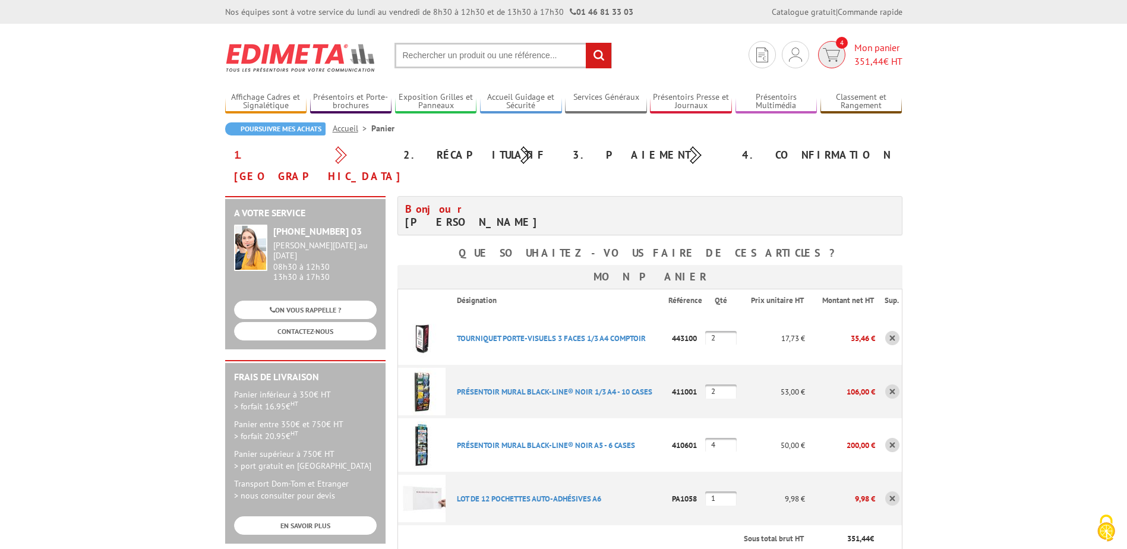
click at [881, 56] on span "351,44" at bounding box center [868, 61] width 29 height 12
click at [764, 83] on link "Mon compte" at bounding box center [795, 81] width 126 height 14
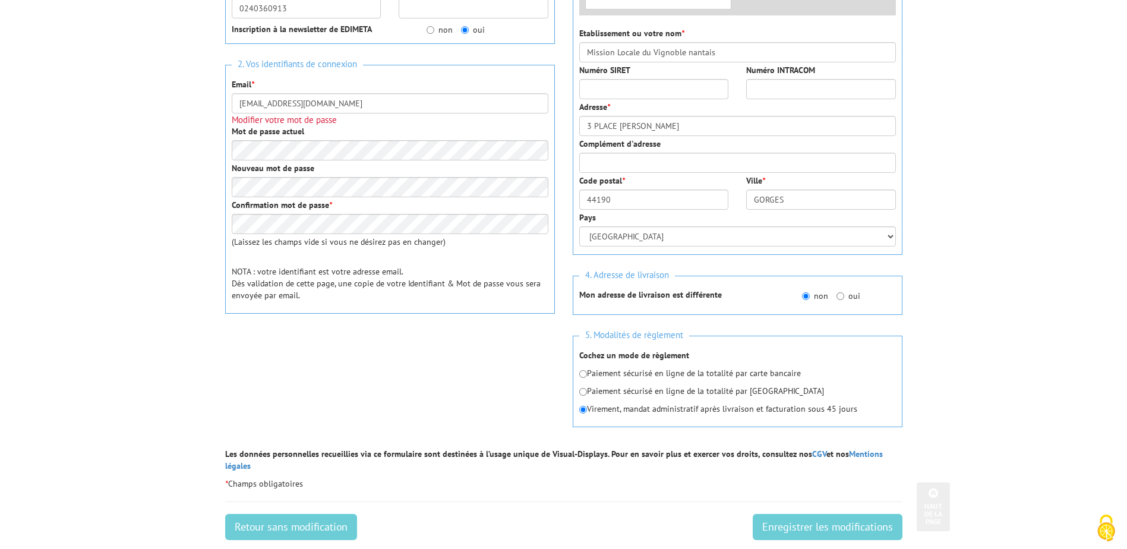
scroll to position [297, 0]
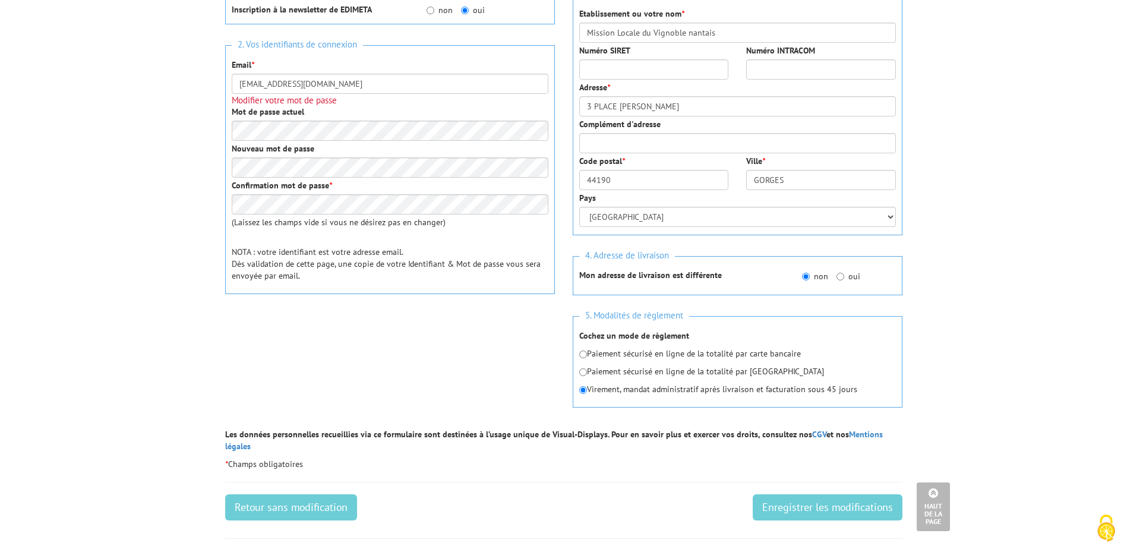
drag, startPoint x: 650, startPoint y: 393, endPoint x: 932, endPoint y: 388, distance: 282.7
click at [932, 388] on body "Nos équipes sont à votre service du lundi au vendredi de 8h30 à 12h30 et de 13h…" at bounding box center [563, 322] width 1127 height 1238
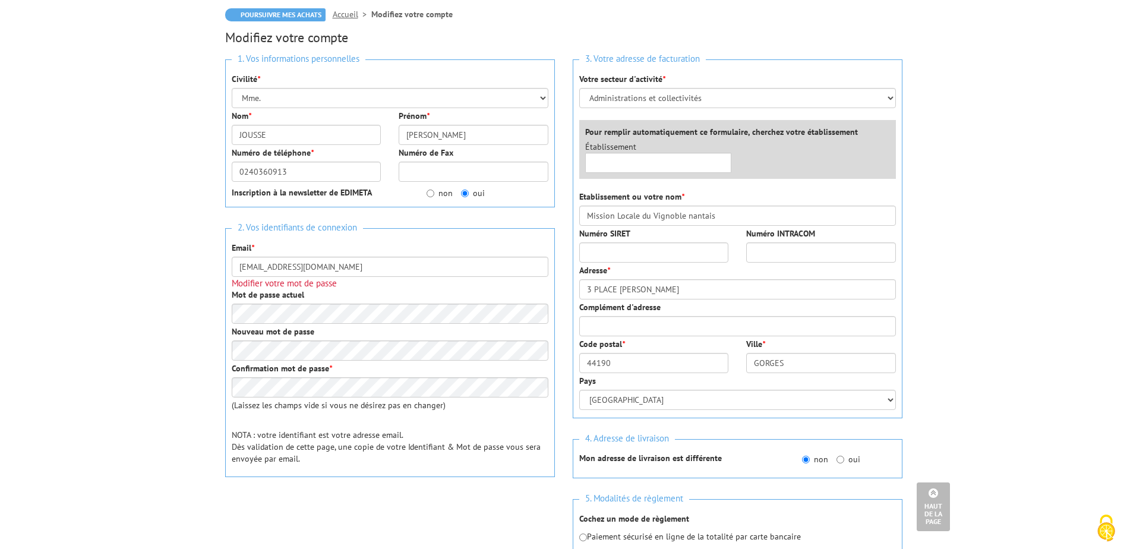
scroll to position [0, 0]
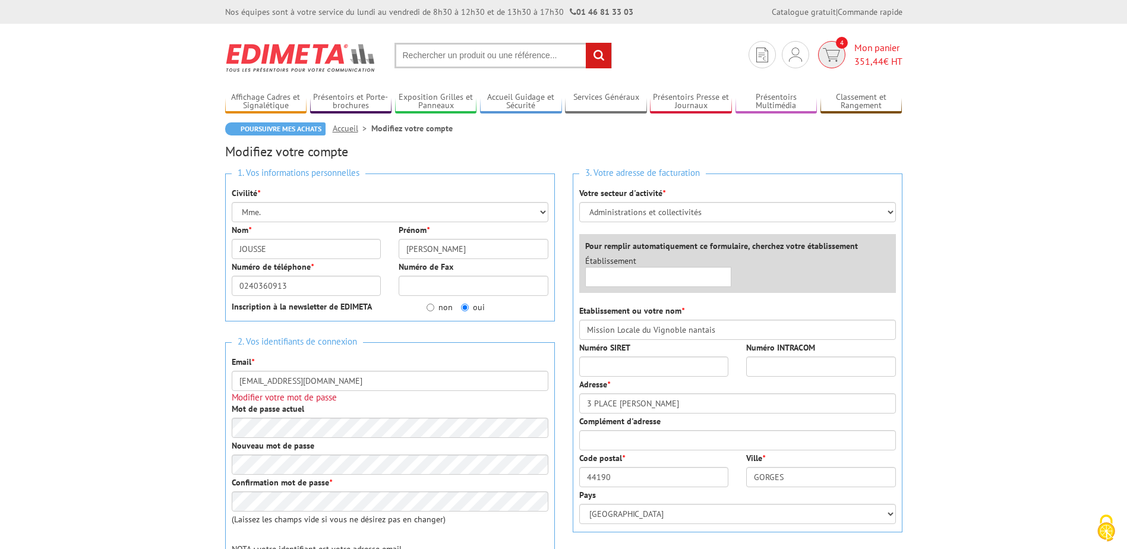
click at [866, 45] on span "Mon panier 351,44 € HT" at bounding box center [878, 54] width 48 height 27
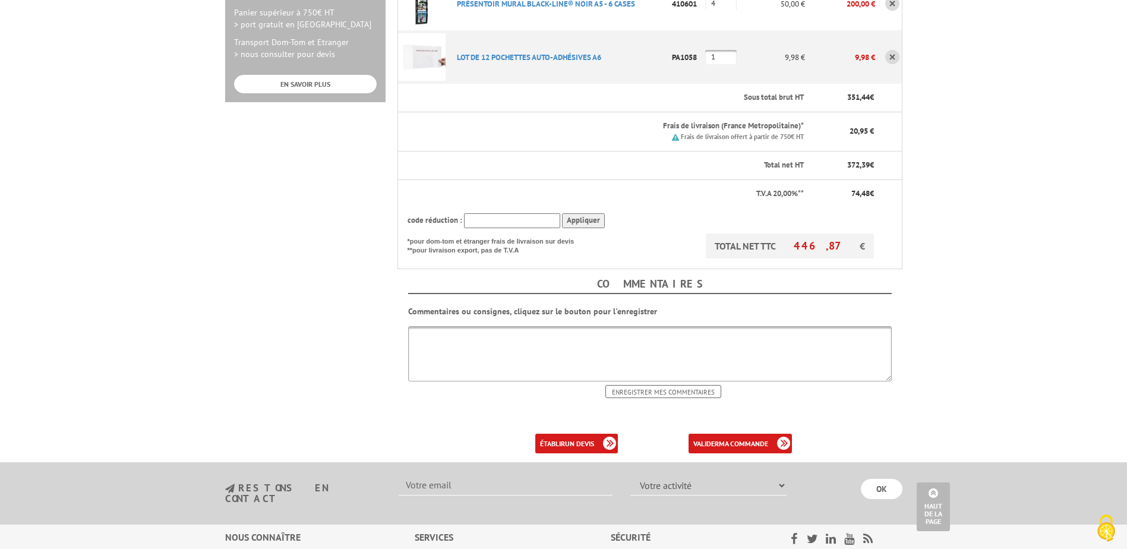
scroll to position [475, 0]
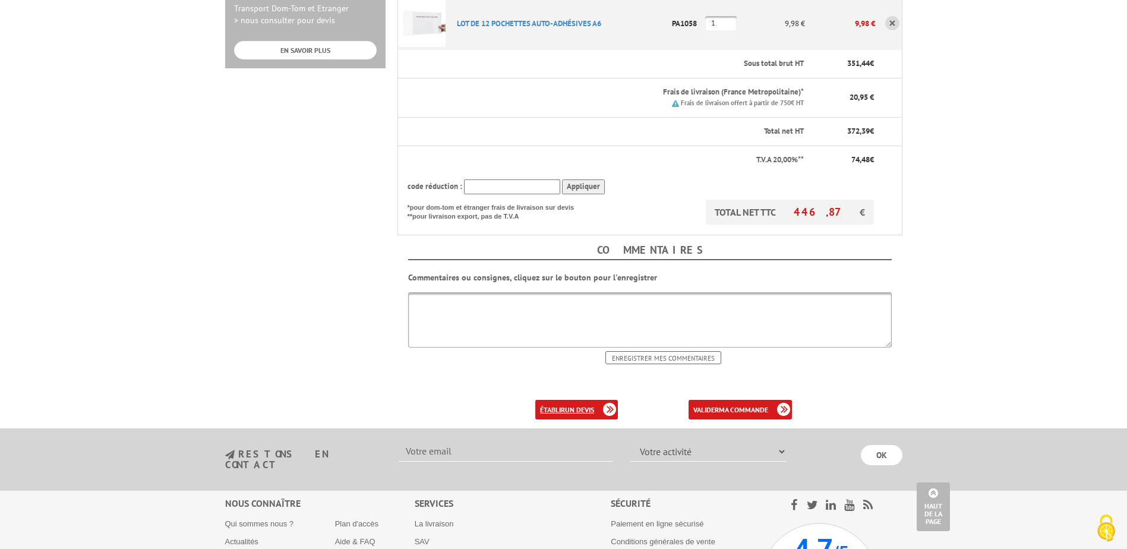
click at [582, 405] on b "un devis" at bounding box center [579, 409] width 29 height 9
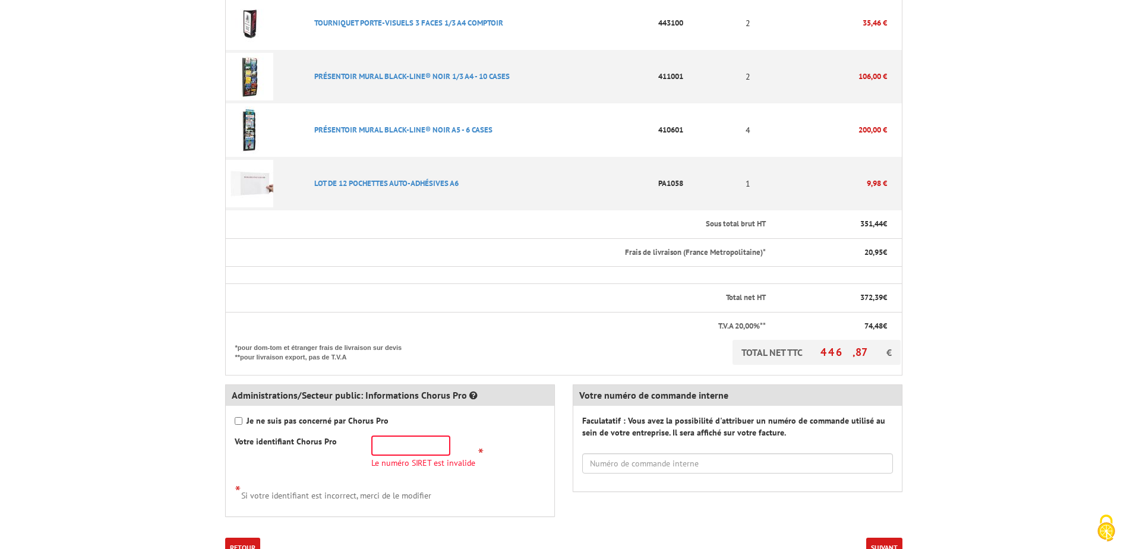
scroll to position [356, 0]
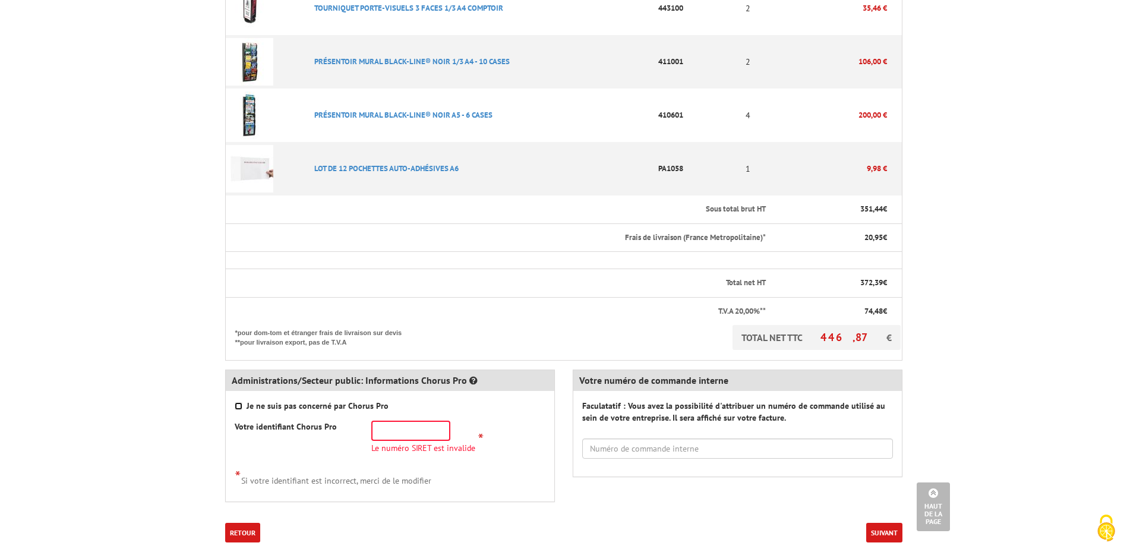
click at [242, 403] on input "Je ne suis pas concerné par Chorus Pro" at bounding box center [239, 406] width 8 height 8
checkbox input "true"
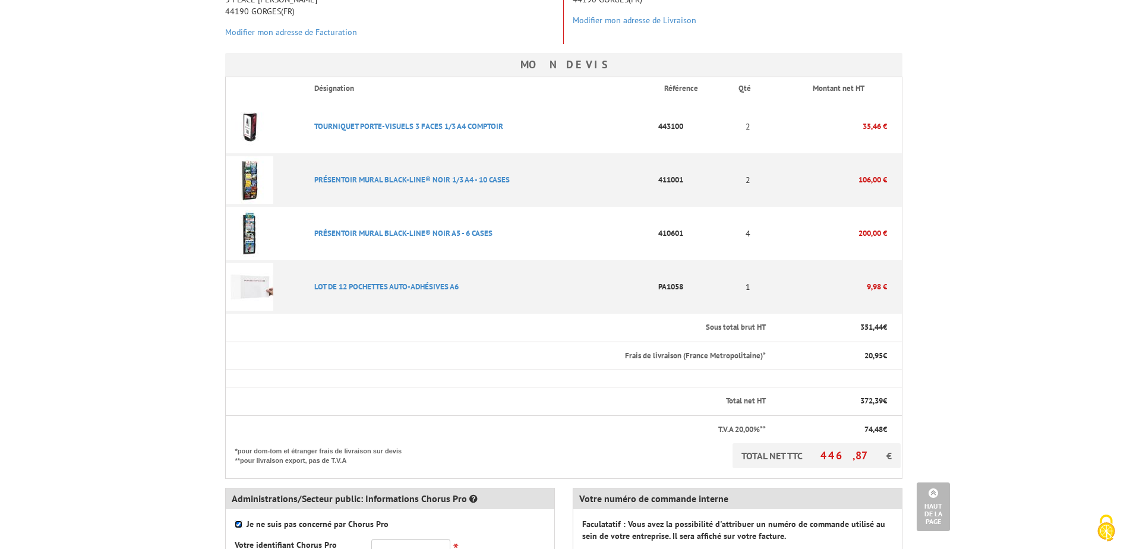
scroll to position [238, 0]
click at [458, 125] on link "TOURNIQUET PORTE-VISUELS 3 FACES 1/3 A4 COMPTOIR" at bounding box center [408, 127] width 189 height 10
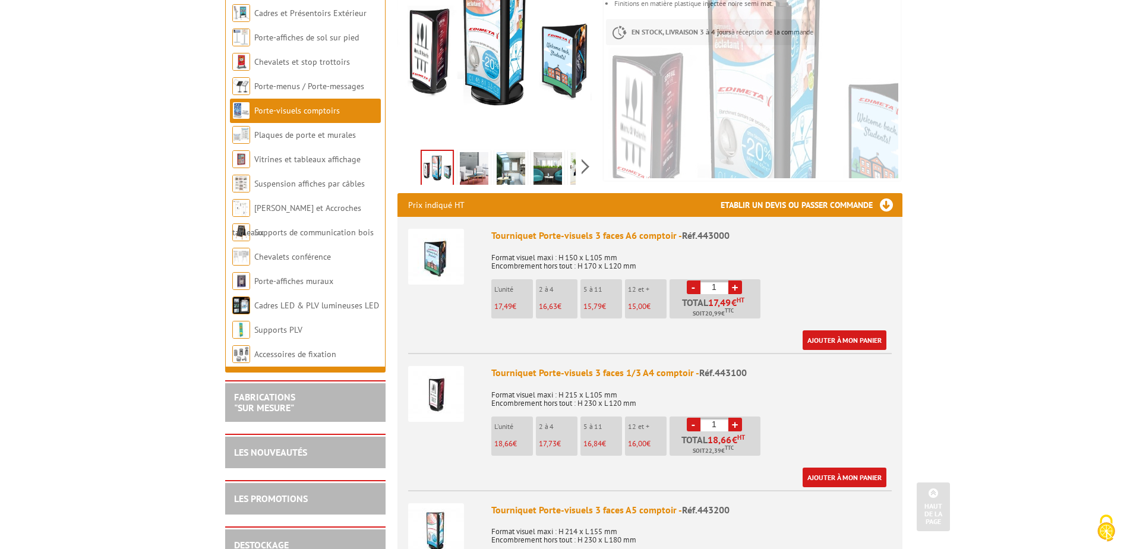
scroll to position [297, 0]
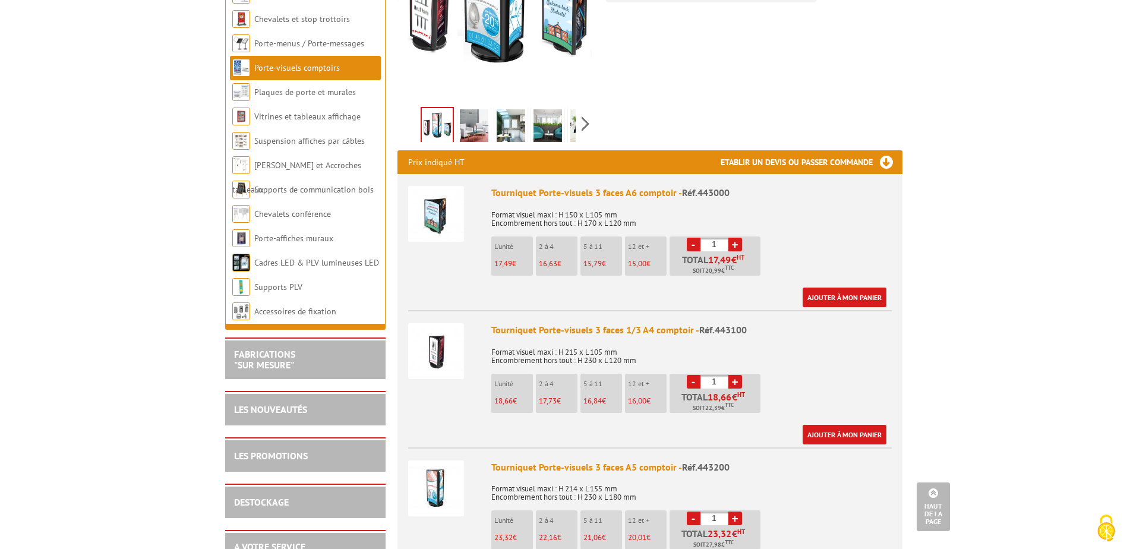
click at [737, 377] on link "+" at bounding box center [735, 382] width 14 height 14
type input "2"
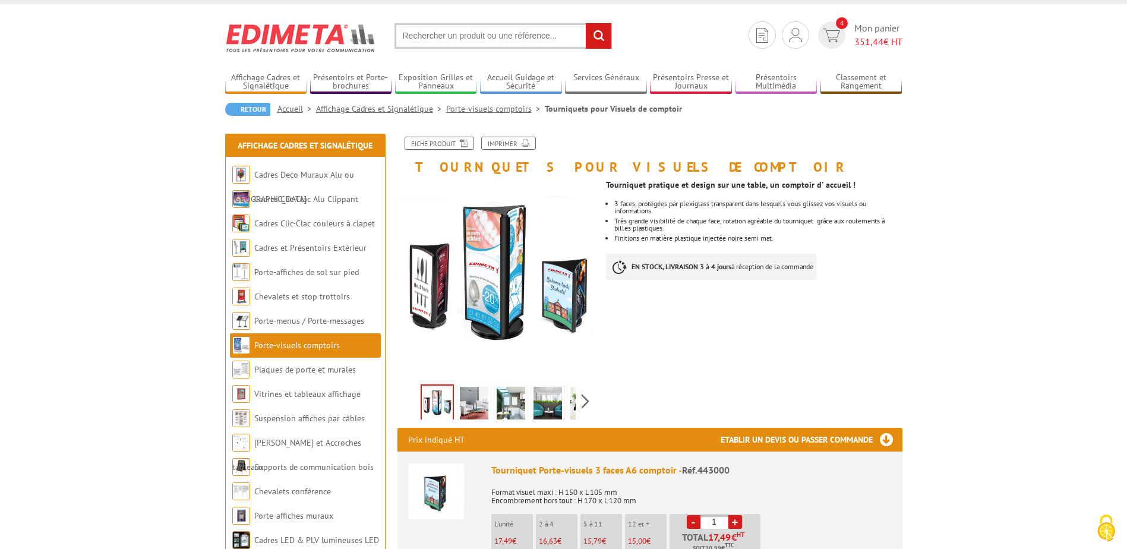
scroll to position [0, 0]
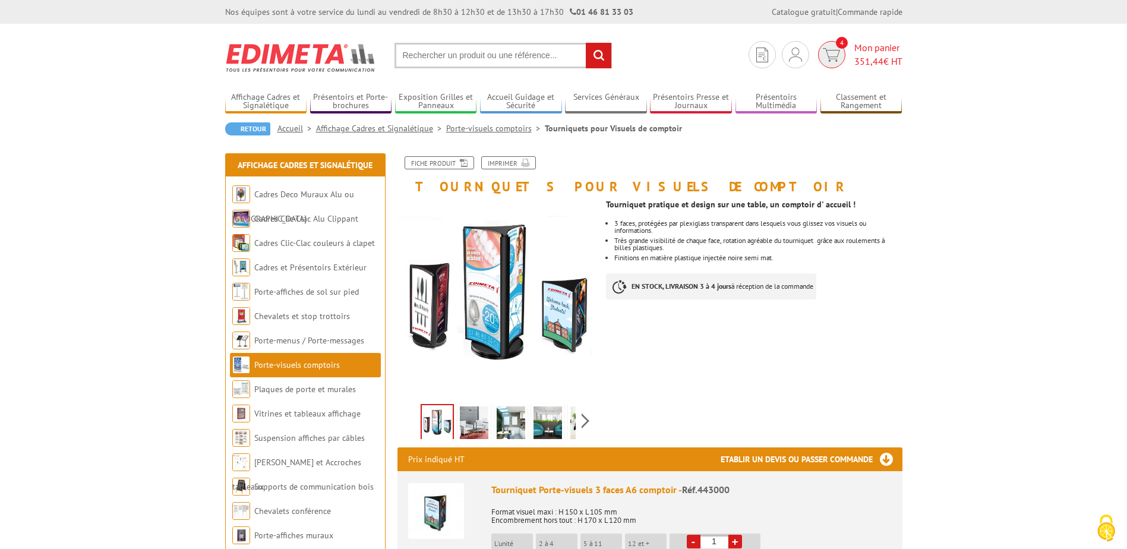
click at [878, 55] on span "351,44" at bounding box center [868, 61] width 29 height 12
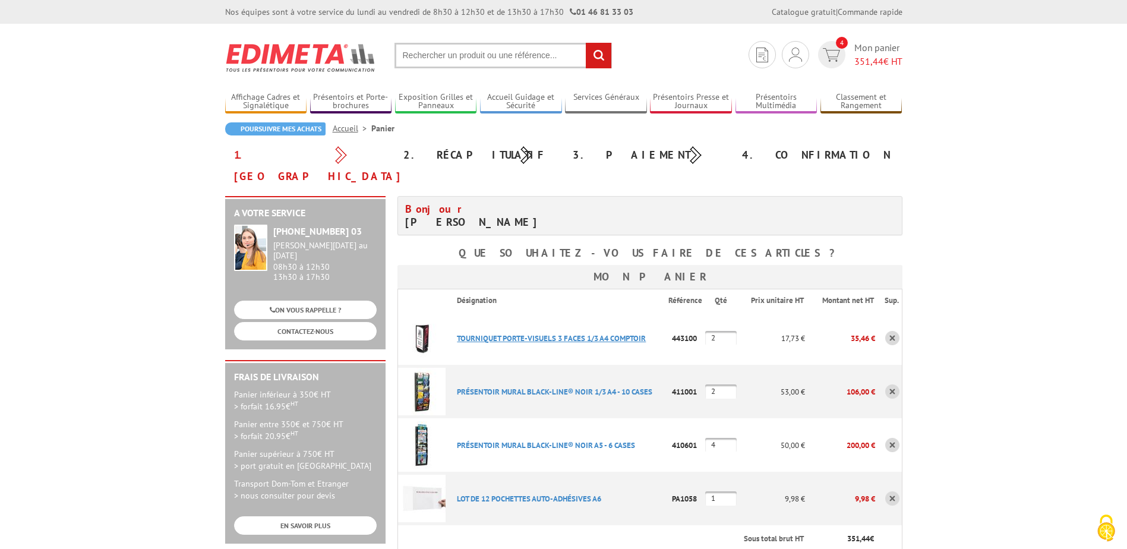
click at [633, 333] on link "TOURNIQUET PORTE-VISUELS 3 FACES 1/3 A4 COMPTOIR" at bounding box center [551, 338] width 189 height 10
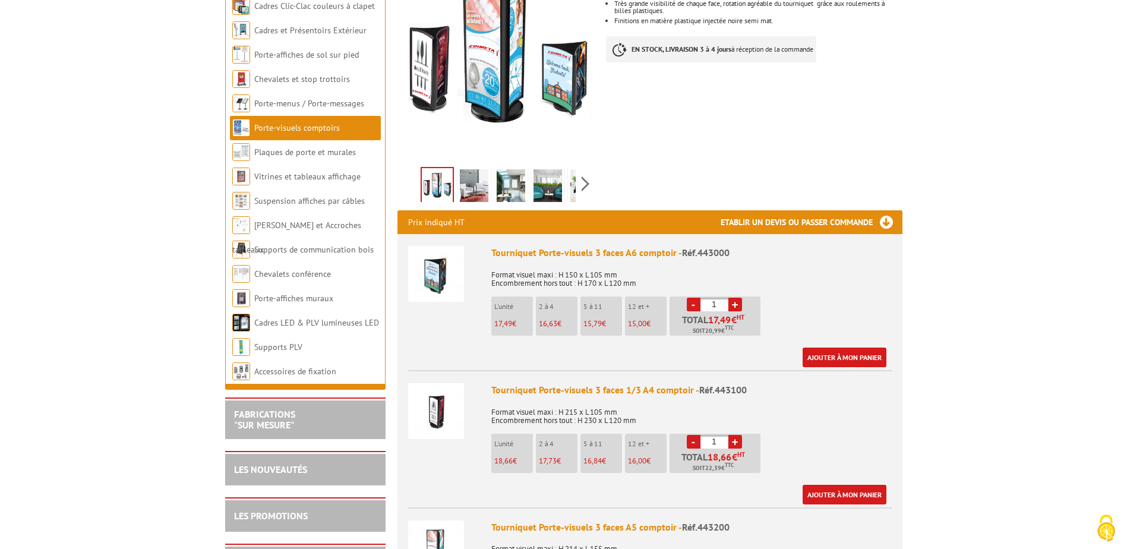
scroll to position [238, 0]
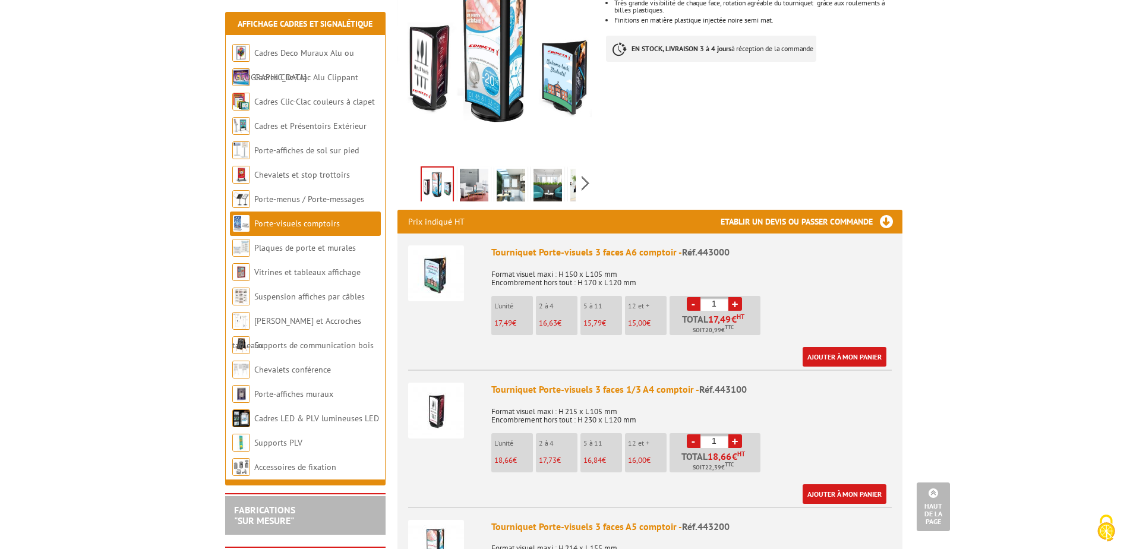
click at [735, 438] on link "+" at bounding box center [735, 441] width 14 height 14
type input "2"
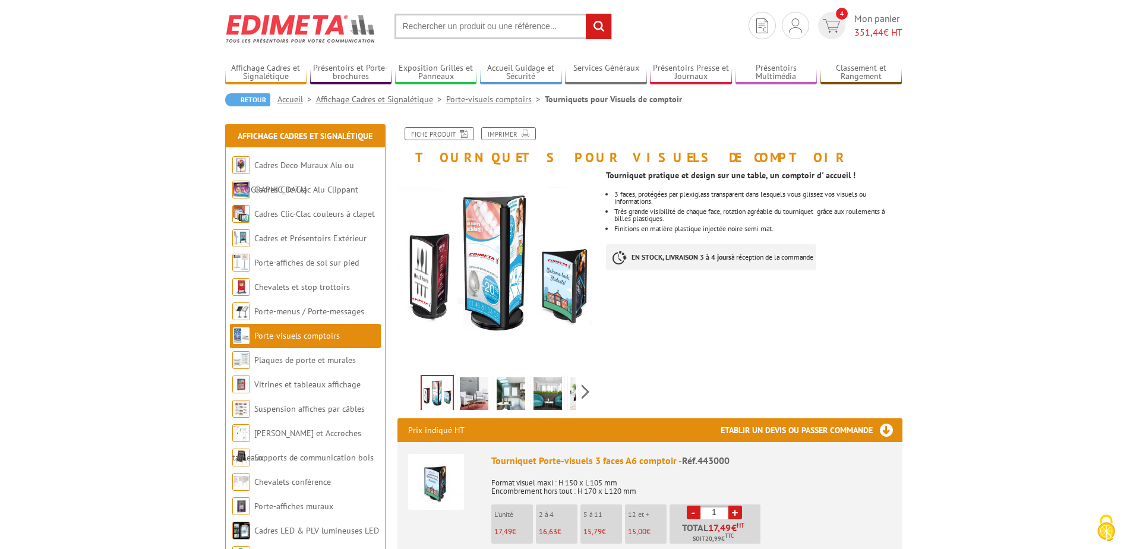
scroll to position [0, 0]
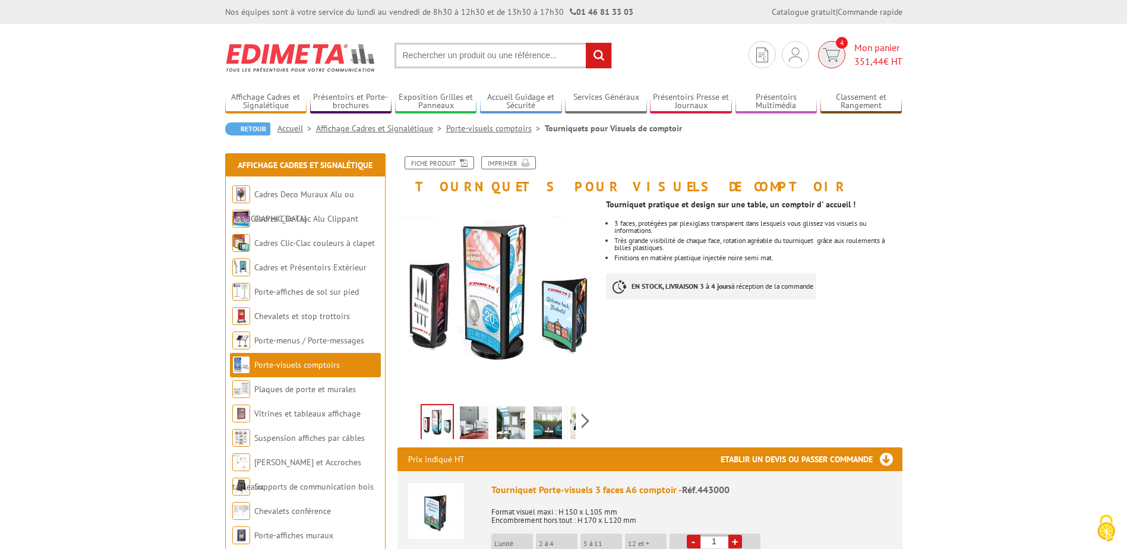
click at [881, 59] on span "351,44 € HT" at bounding box center [878, 62] width 48 height 14
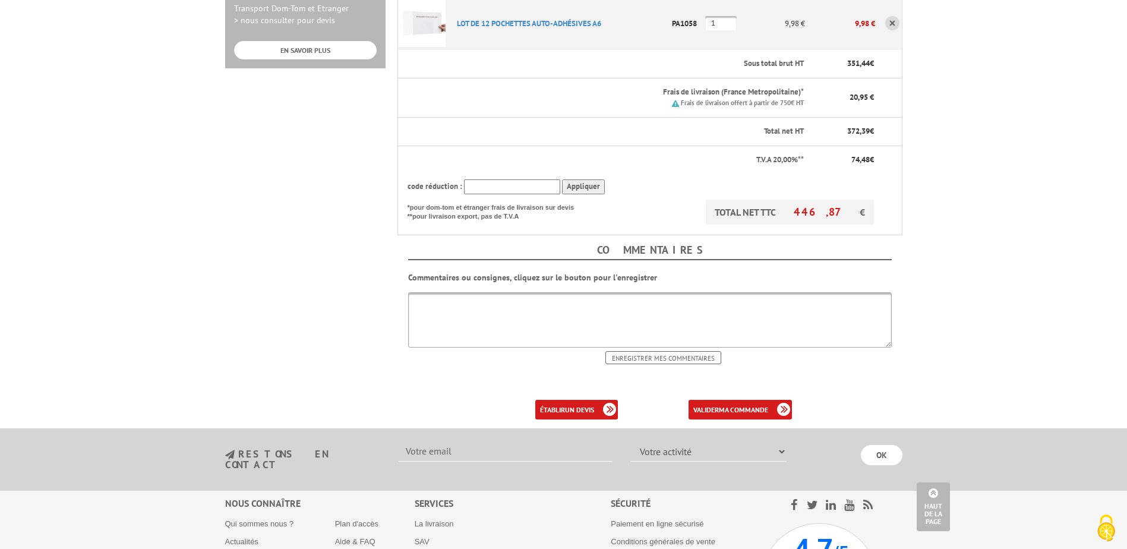
scroll to position [416, 0]
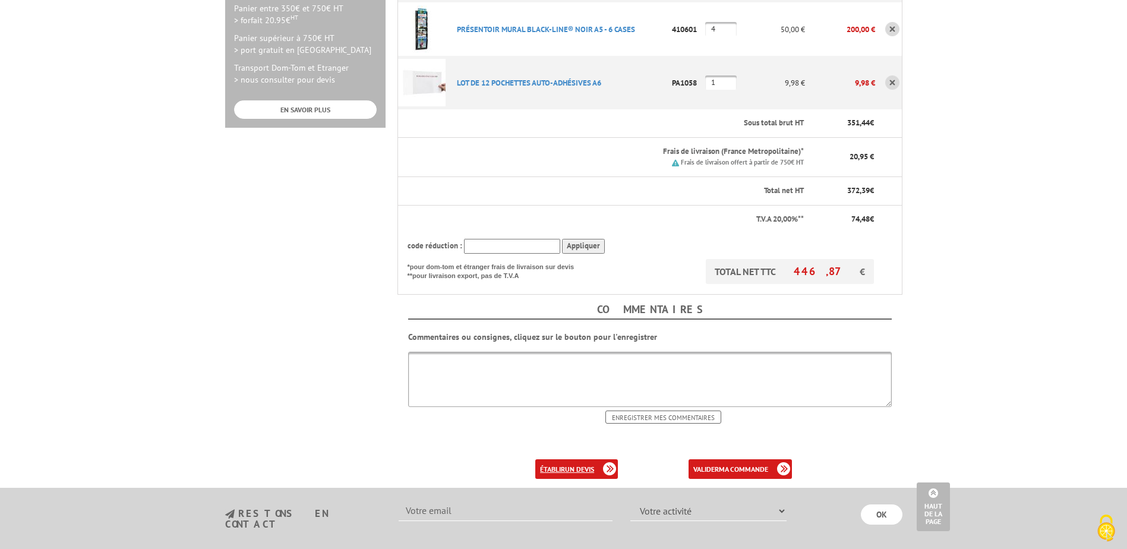
click at [584, 459] on link "établir un devis" at bounding box center [576, 469] width 83 height 20
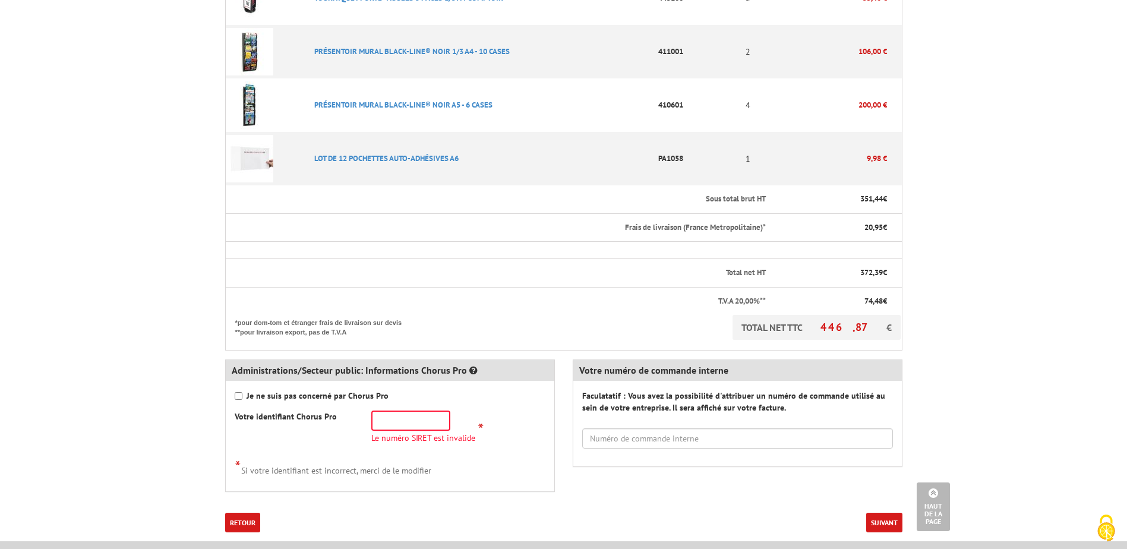
scroll to position [416, 0]
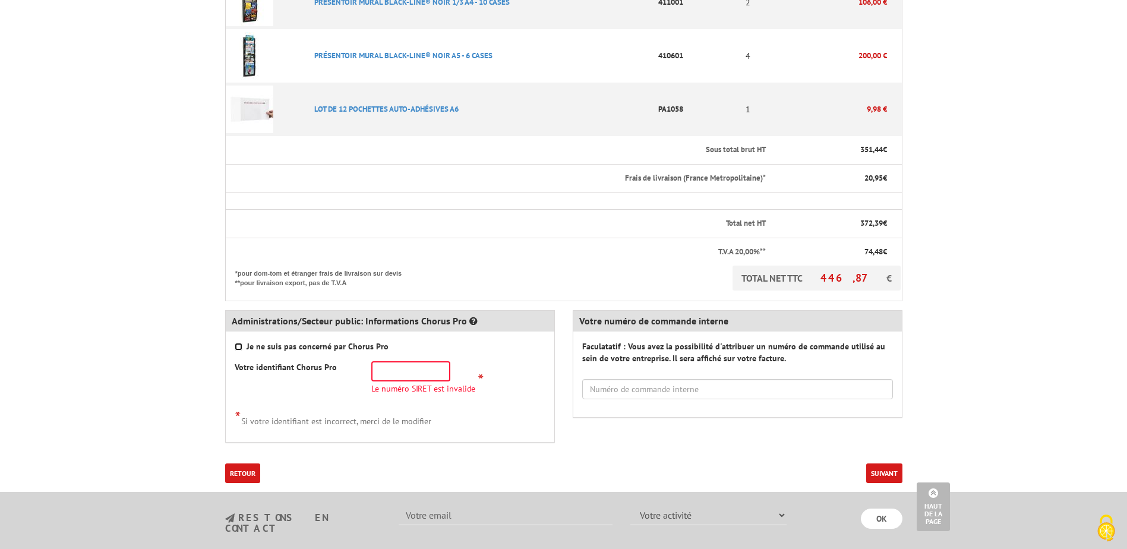
click at [239, 345] on input "Je ne suis pas concerné par Chorus Pro" at bounding box center [239, 347] width 8 height 8
checkbox input "true"
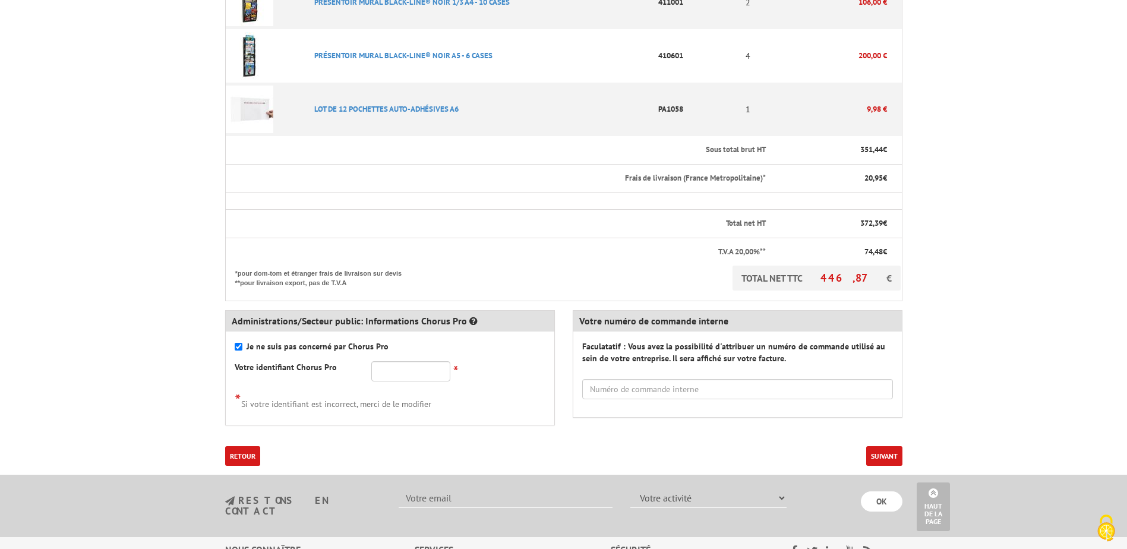
click at [884, 448] on button "Suivant" at bounding box center [884, 456] width 36 height 20
